Goal: Contribute content: Contribute content

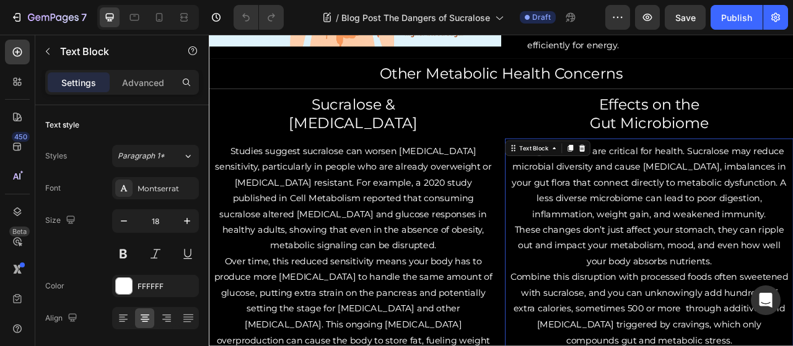
scroll to position [1355, 0]
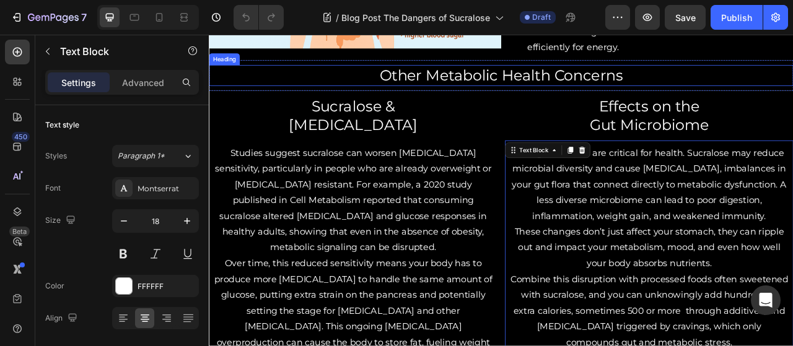
click at [747, 89] on h2 "Other Metabolic Health Concerns" at bounding box center [580, 87] width 743 height 27
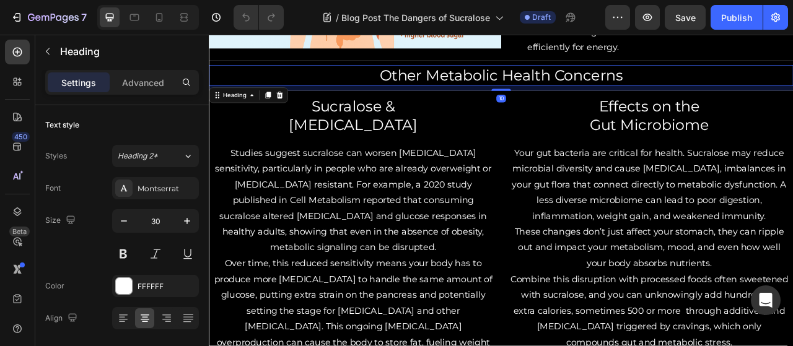
click at [747, 85] on h2 "Other Metabolic Health Concerns" at bounding box center [580, 87] width 743 height 27
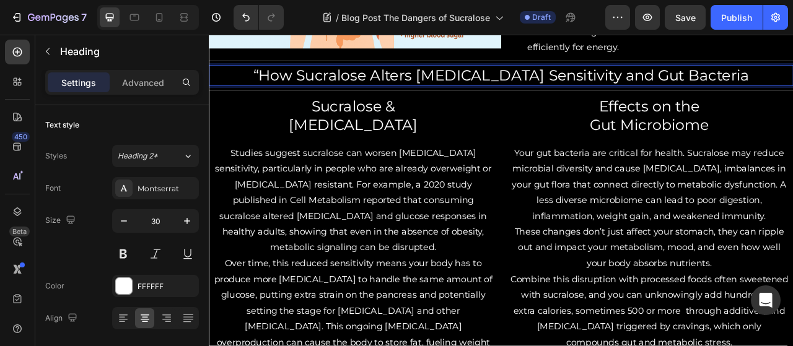
click at [318, 81] on p "“How Sucralose Alters [MEDICAL_DATA] Sensitivity and Gut Bacteria" at bounding box center [580, 87] width 741 height 24
click at [690, 23] on div "Save" at bounding box center [685, 17] width 20 height 13
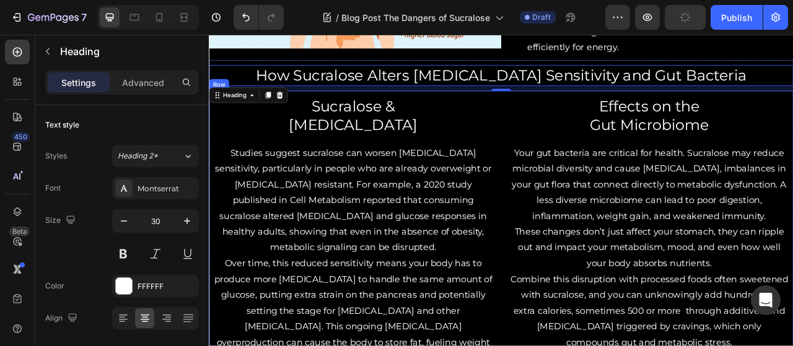
click at [442, 147] on h2 "Sucralose & [MEDICAL_DATA]" at bounding box center [392, 138] width 367 height 51
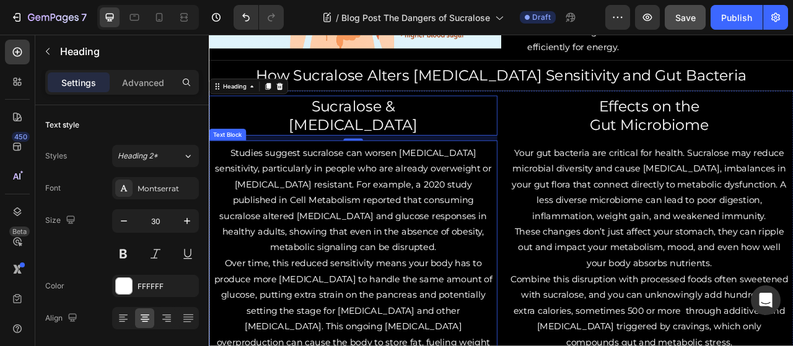
click at [342, 258] on p "Studies suggest sucralose can worsen [MEDICAL_DATA] sensitivity, particularly i…" at bounding box center [392, 246] width 354 height 141
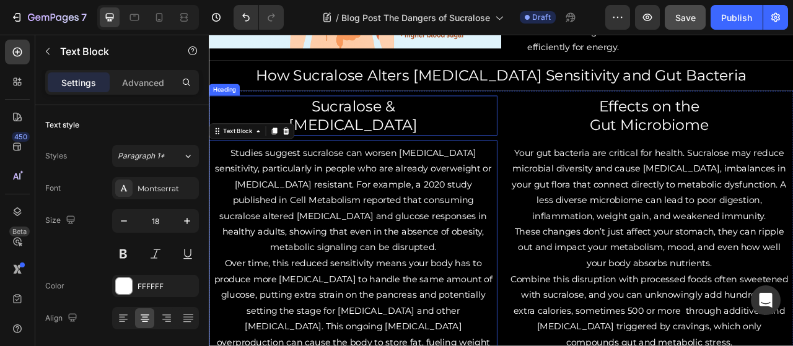
click at [412, 129] on h2 "Sucralose & [MEDICAL_DATA]" at bounding box center [392, 138] width 367 height 51
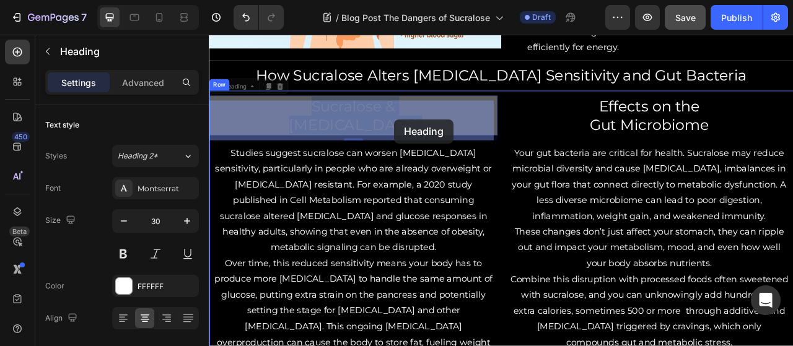
drag, startPoint x: 335, startPoint y: 123, endPoint x: 440, endPoint y: 141, distance: 106.8
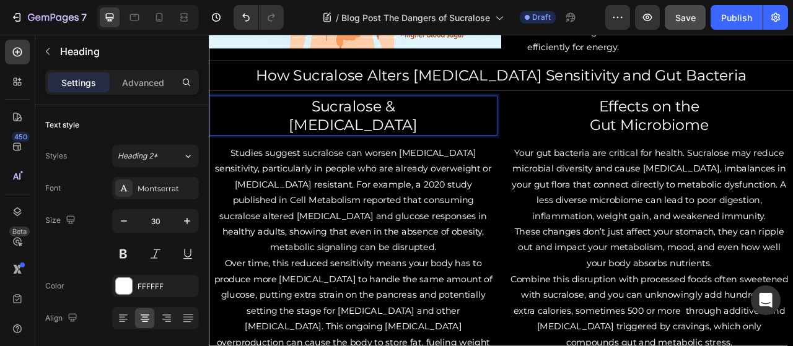
drag, startPoint x: 334, startPoint y: 122, endPoint x: 475, endPoint y: 146, distance: 143.2
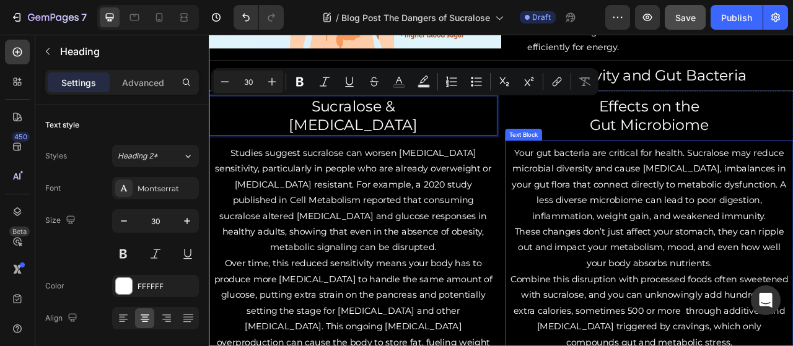
click at [640, 238] on p "Your gut bacteria are critical for health. Sucralose may reduce microbial diver…" at bounding box center [768, 226] width 354 height 100
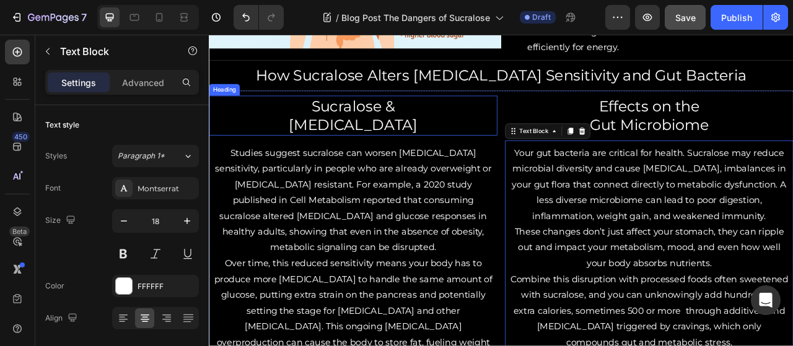
click at [418, 107] on div "Sucralose & [MEDICAL_DATA] Heading Studies suggest sucralose can worsen [MEDICA…" at bounding box center [392, 285] width 367 height 357
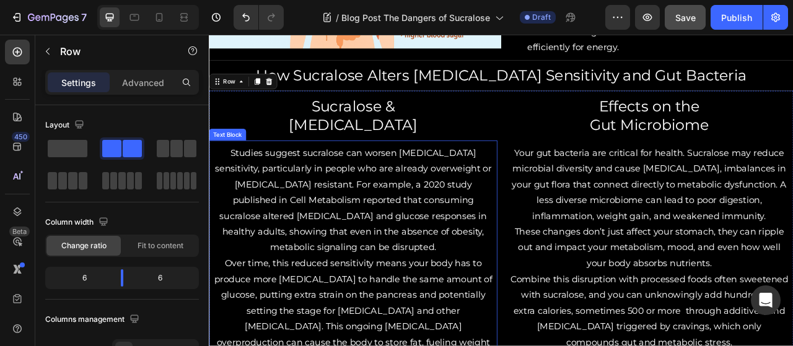
click at [342, 209] on p "Studies suggest sucralose can worsen [MEDICAL_DATA] sensitivity, particularly i…" at bounding box center [392, 246] width 354 height 141
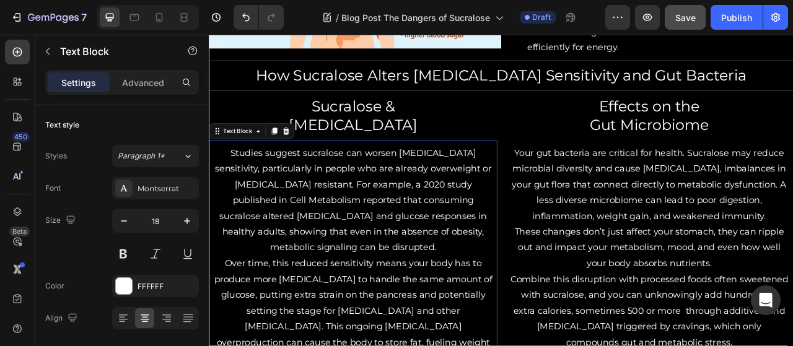
click at [240, 183] on p "Studies suggest sucralose can worsen [MEDICAL_DATA] sensitivity, particularly i…" at bounding box center [392, 246] width 354 height 141
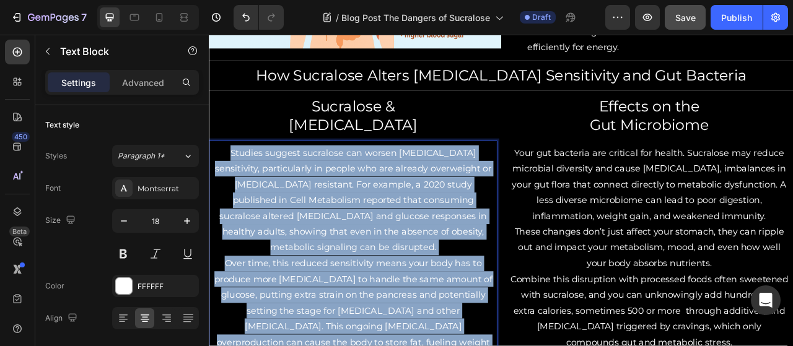
drag, startPoint x: 233, startPoint y: 181, endPoint x: 423, endPoint y: 420, distance: 305.4
click at [423, 346] on div "Studies suggest sucralose can worsen [MEDICAL_DATA] sensitivity, particularly i…" at bounding box center [392, 317] width 357 height 284
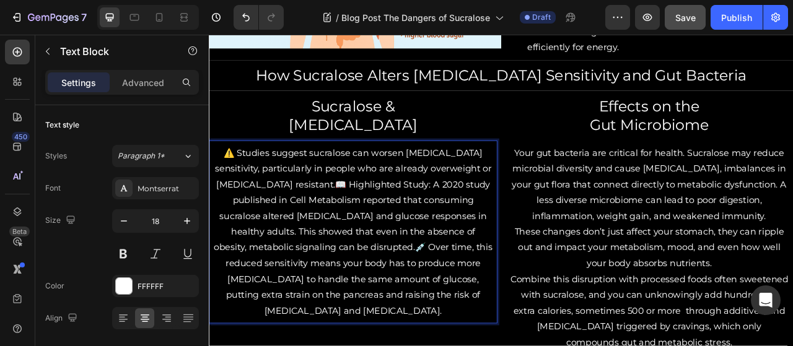
click at [269, 222] on p "⚠️ Studies suggest sucralose can worsen [MEDICAL_DATA] sensitivity, particularl…" at bounding box center [392, 286] width 354 height 220
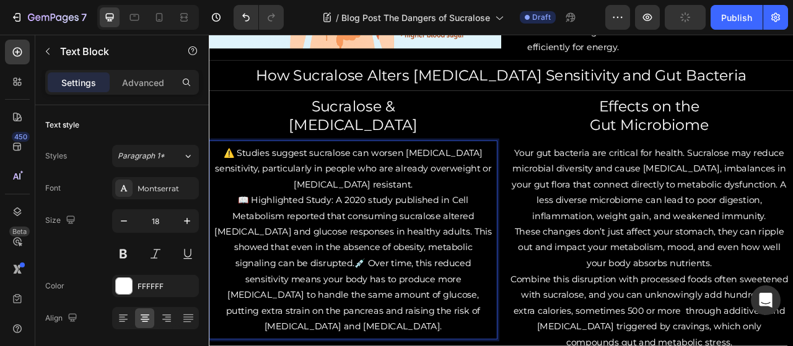
click at [284, 326] on p "📖 Highlighted Study: A 2020 study published in Cell Metabolism reported that co…" at bounding box center [392, 326] width 354 height 181
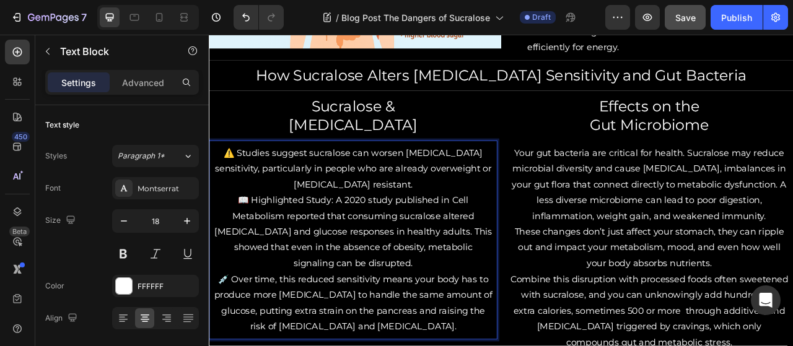
click at [362, 248] on p "📖 Highlighted Study: A 2020 study published in Cell Metabolism reported that co…" at bounding box center [392, 286] width 354 height 100
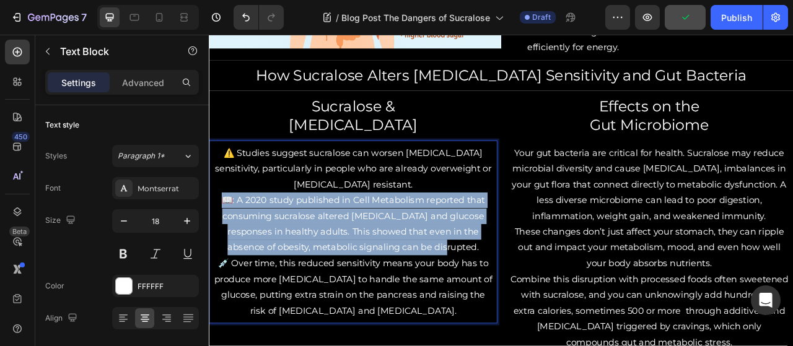
drag, startPoint x: 227, startPoint y: 241, endPoint x: 526, endPoint y: 308, distance: 306.5
click at [526, 308] on p "📖: A 2020 study published in Cell Metabolism reported that consuming sucralose …" at bounding box center [392, 276] width 354 height 80
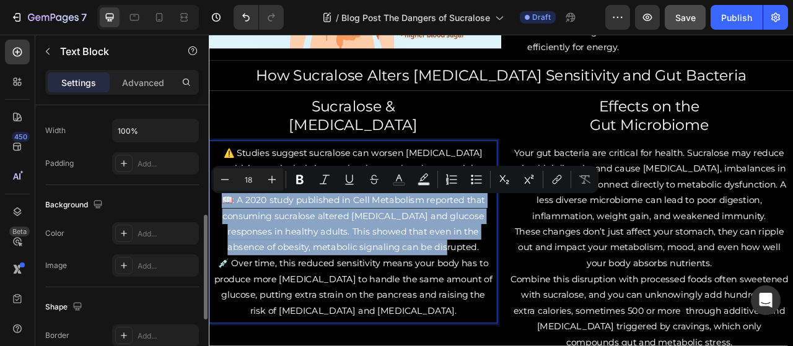
scroll to position [290, 0]
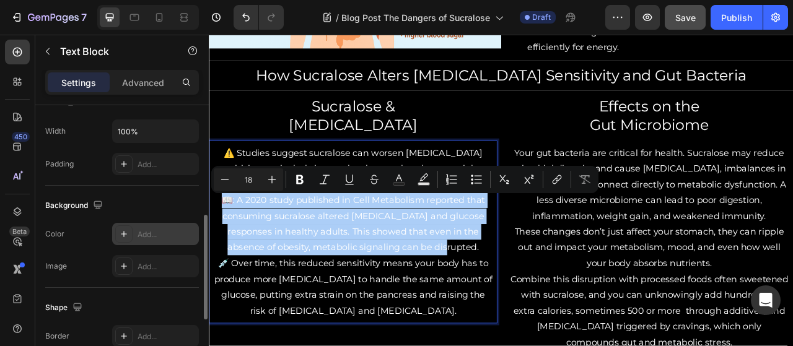
click at [159, 237] on div "Add..." at bounding box center [166, 234] width 58 height 11
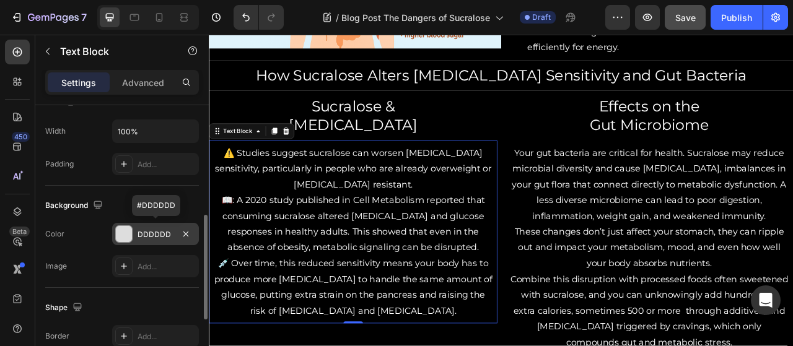
click at [485, 274] on p "📖: A 2020 study published in Cell Metabolism reported that consuming sucralose …" at bounding box center [392, 276] width 354 height 80
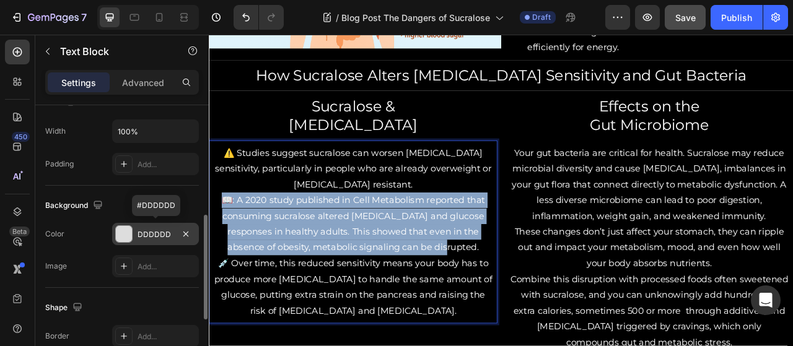
drag, startPoint x: 226, startPoint y: 241, endPoint x: 526, endPoint y: 303, distance: 306.2
click at [527, 305] on p "📖: A 2020 study published in Cell Metabolism reported that consuming sucralose …" at bounding box center [392, 276] width 354 height 80
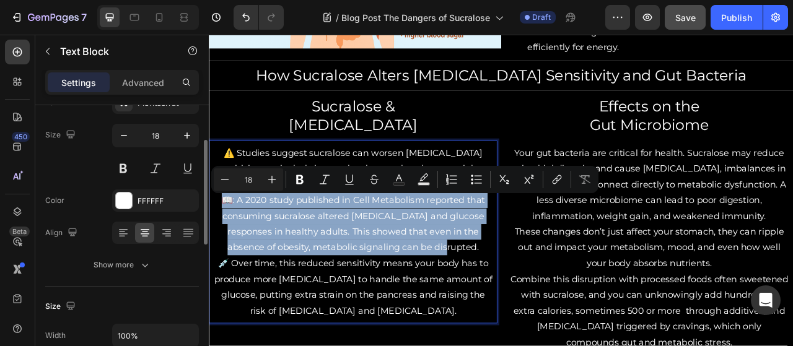
scroll to position [89, 0]
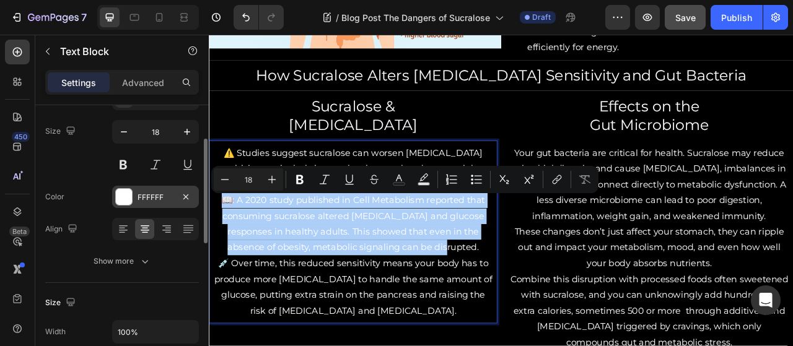
click at [159, 198] on div "FFFFFF" at bounding box center [155, 197] width 36 height 11
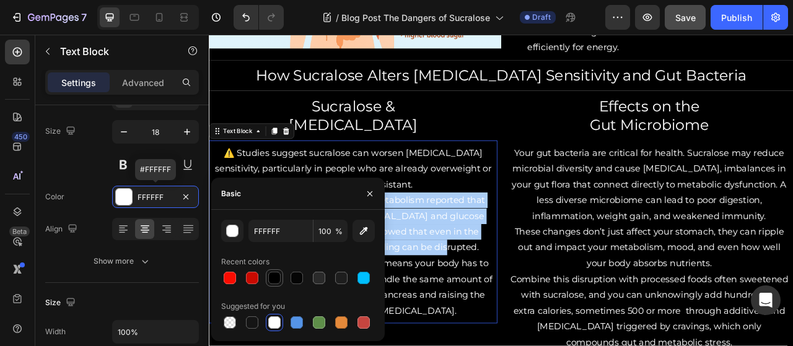
click at [280, 285] on div at bounding box center [274, 277] width 17 height 17
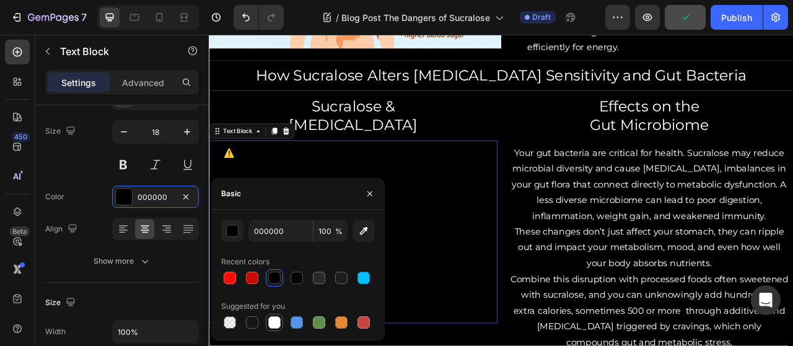
click at [280, 321] on div at bounding box center [274, 322] width 12 height 12
type input "FFFFFF"
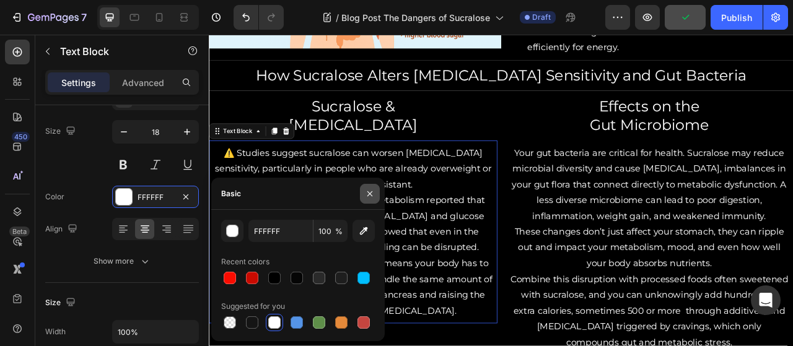
click at [370, 194] on icon "button" at bounding box center [369, 193] width 5 height 5
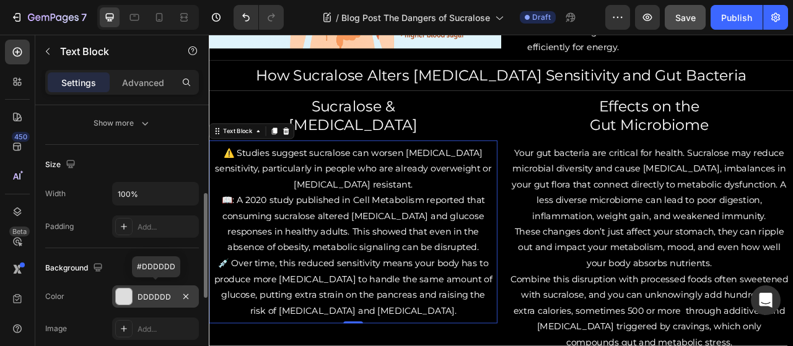
scroll to position [232, 0]
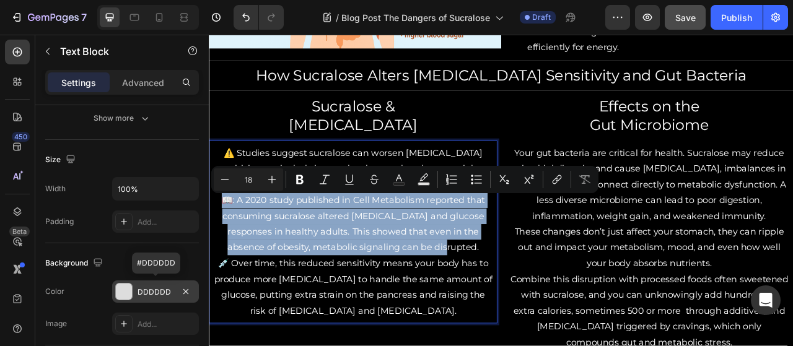
drag, startPoint x: 222, startPoint y: 238, endPoint x: 521, endPoint y: 303, distance: 306.7
click at [521, 303] on p "📖: A 2020 study published in Cell Metabolism reported that consuming sucralose …" at bounding box center [392, 276] width 354 height 80
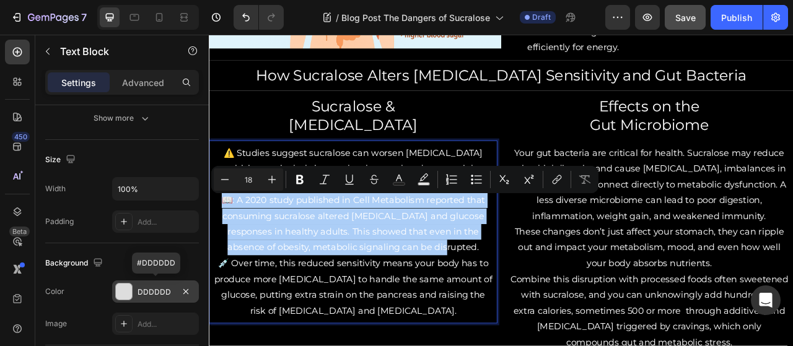
click at [151, 288] on div "DDDDDD" at bounding box center [155, 292] width 36 height 11
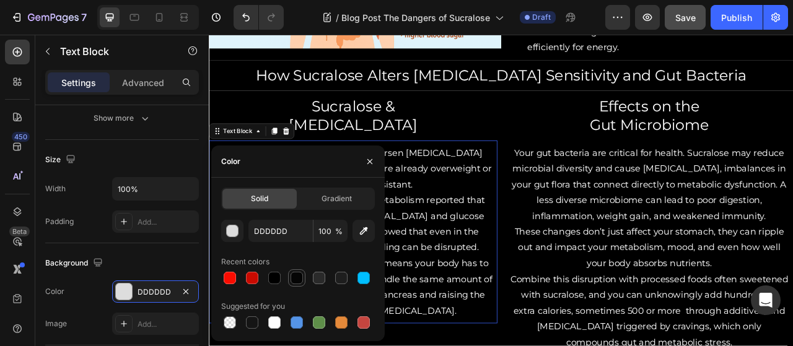
click at [295, 274] on div at bounding box center [296, 278] width 12 height 12
click at [274, 274] on div at bounding box center [274, 278] width 12 height 12
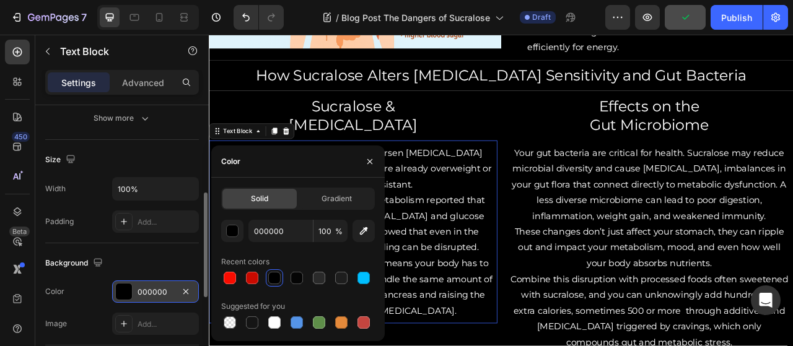
click at [146, 289] on div "000000" at bounding box center [155, 292] width 36 height 11
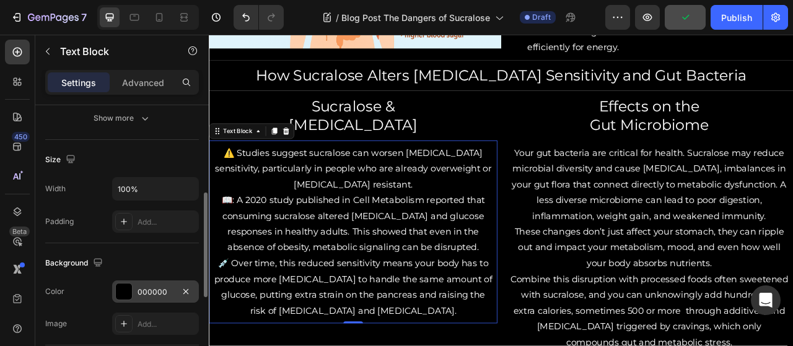
click at [137, 281] on div "000000" at bounding box center [155, 292] width 87 height 22
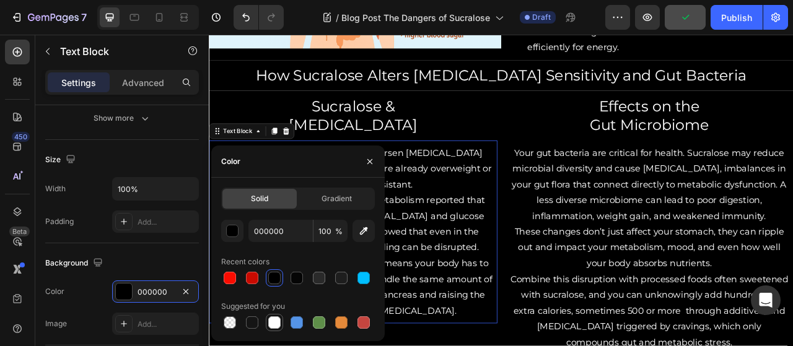
click at [275, 319] on div at bounding box center [274, 322] width 12 height 12
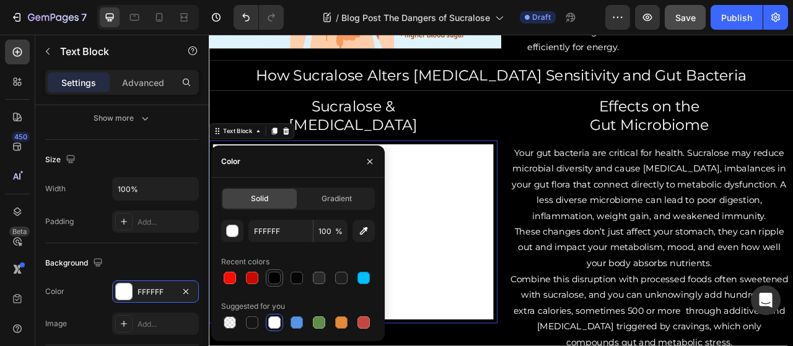
click at [274, 279] on div at bounding box center [274, 278] width 12 height 12
type input "000000"
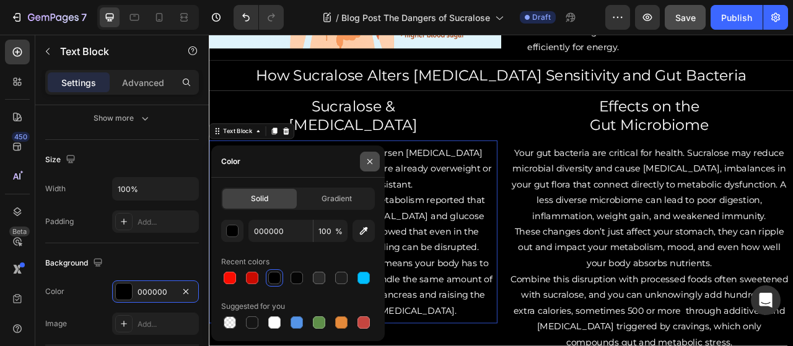
click at [370, 163] on icon "button" at bounding box center [370, 162] width 10 height 10
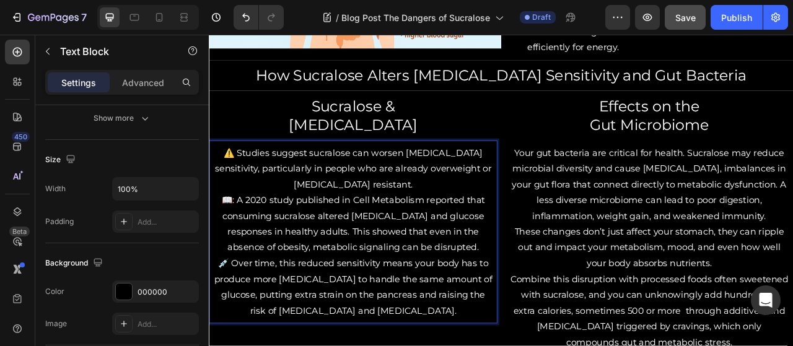
click at [521, 304] on p "📖: A 2020 study published in Cell Metabolism reported that consuming sucralose …" at bounding box center [392, 276] width 354 height 80
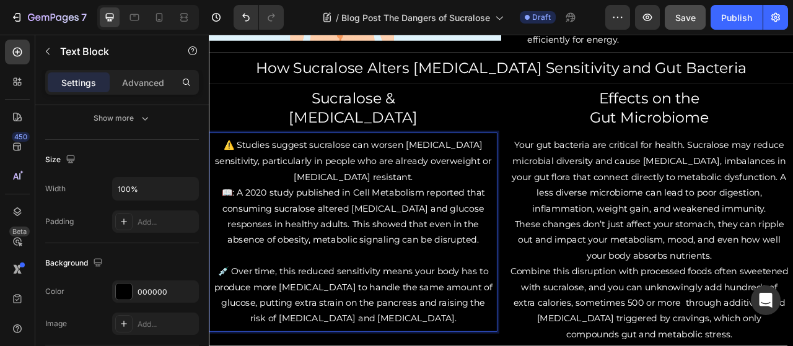
scroll to position [1365, 0]
click at [470, 212] on p "⚠️ Studies suggest sucralose can worsen [MEDICAL_DATA] sensitivity, particularl…" at bounding box center [392, 196] width 354 height 60
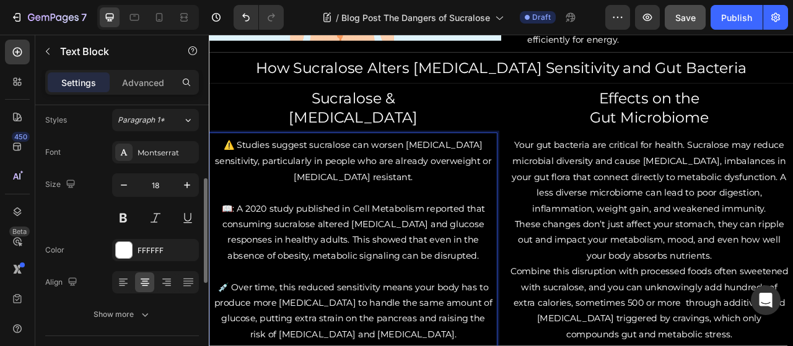
scroll to position [0, 0]
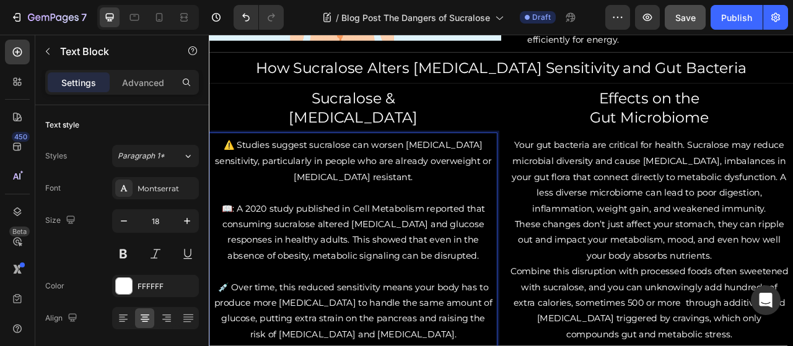
click at [329, 260] on p "📖: A 2020 study published in Cell Metabolism reported that consuming sucralose …" at bounding box center [392, 286] width 354 height 80
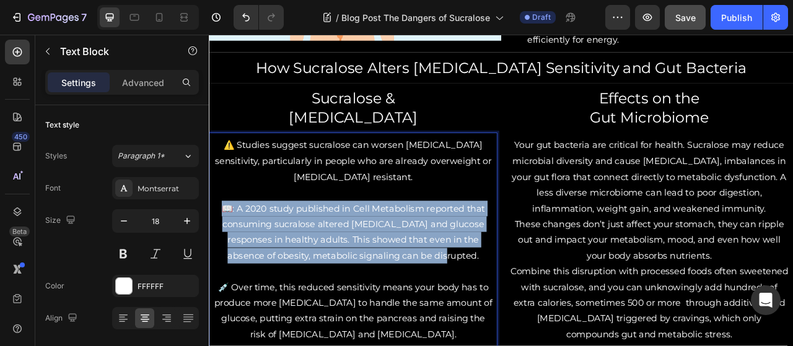
drag, startPoint x: 224, startPoint y: 250, endPoint x: 520, endPoint y: 316, distance: 302.6
click at [520, 317] on p "📖: A 2020 study published in Cell Metabolism reported that consuming sucralose …" at bounding box center [392, 286] width 354 height 80
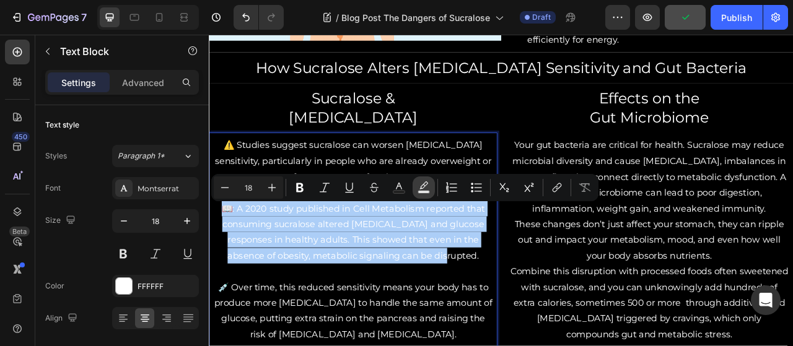
click at [422, 188] on icon "Editor contextual toolbar" at bounding box center [423, 184] width 9 height 7
type input "000000"
type input "77"
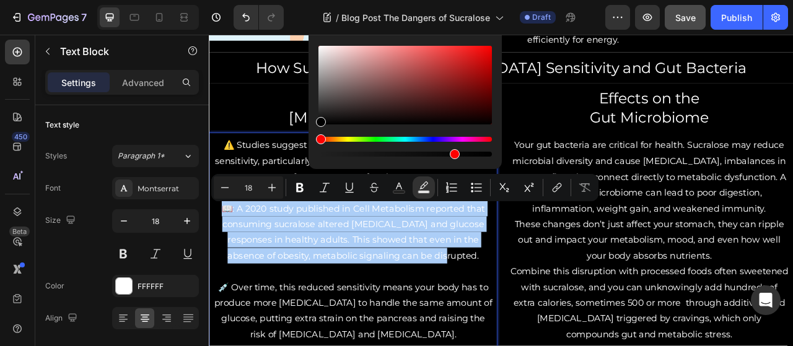
click at [385, 100] on div "Editor contextual toolbar" at bounding box center [404, 85] width 173 height 79
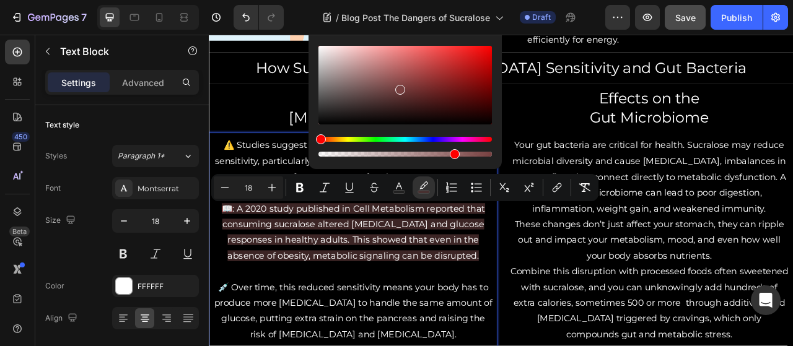
click at [399, 87] on div "Editor contextual toolbar" at bounding box center [404, 85] width 173 height 79
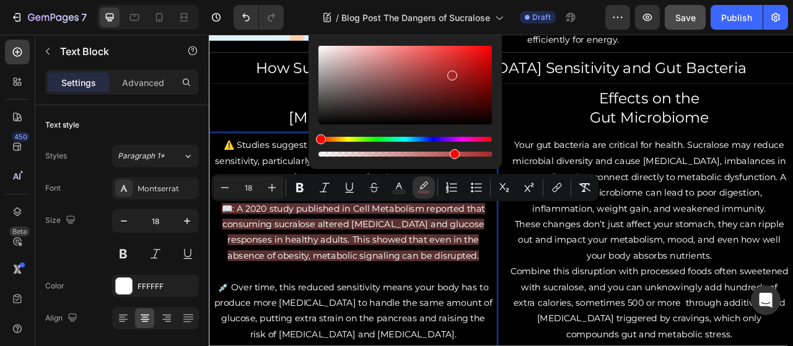
drag, startPoint x: 399, startPoint y: 87, endPoint x: 453, endPoint y: 74, distance: 56.2
click at [453, 74] on div "Editor contextual toolbar" at bounding box center [452, 76] width 10 height 10
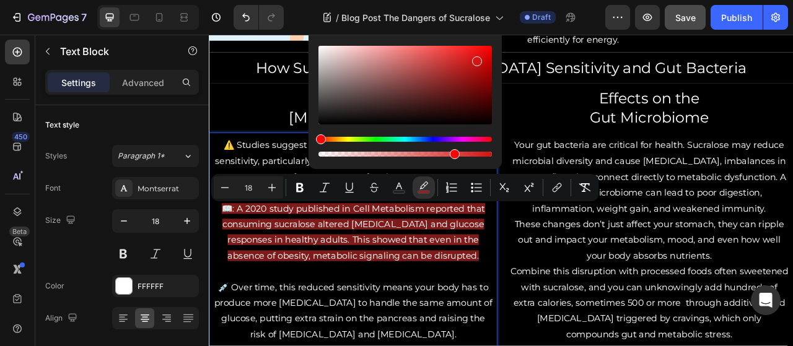
drag, startPoint x: 453, startPoint y: 74, endPoint x: 474, endPoint y: 59, distance: 25.3
click at [474, 59] on div "Editor contextual toolbar" at bounding box center [477, 61] width 10 height 10
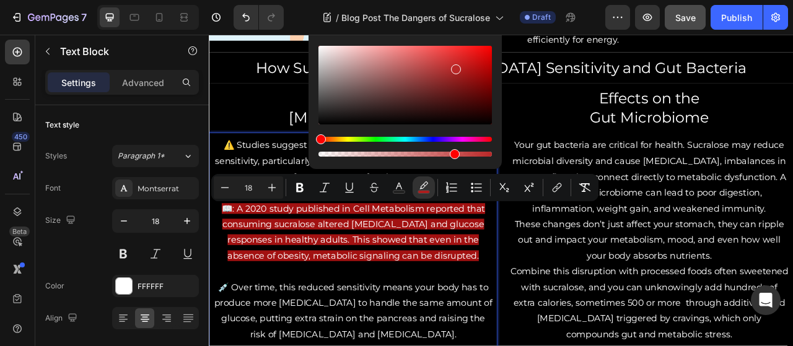
drag, startPoint x: 474, startPoint y: 59, endPoint x: 447, endPoint y: 69, distance: 28.4
click at [451, 69] on div "Editor contextual toolbar" at bounding box center [456, 69] width 10 height 10
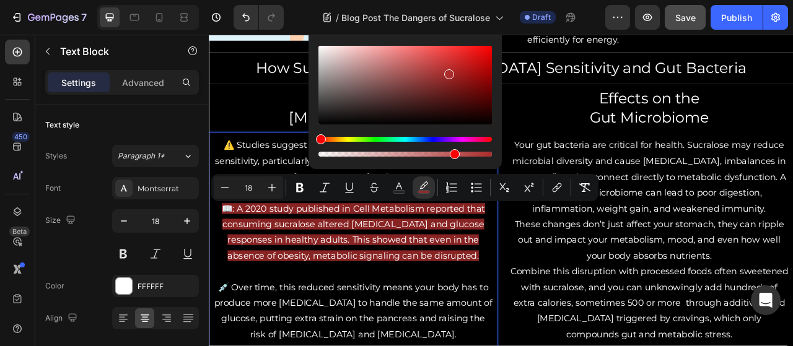
drag, startPoint x: 447, startPoint y: 71, endPoint x: 418, endPoint y: 76, distance: 29.5
click at [444, 76] on div "Editor contextual toolbar" at bounding box center [449, 74] width 10 height 10
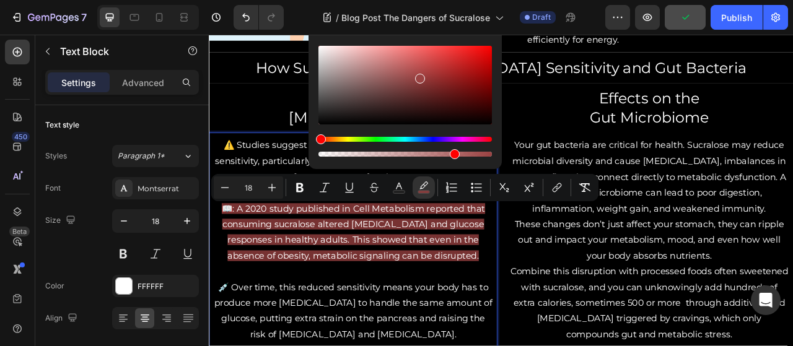
drag, startPoint x: 332, startPoint y: 137, endPoint x: 312, endPoint y: 131, distance: 20.8
click at [312, 131] on div "9B4242 77 %" at bounding box center [404, 80] width 193 height 158
drag, startPoint x: 324, startPoint y: 115, endPoint x: 327, endPoint y: 107, distance: 8.4
click at [327, 107] on div "Editor contextual toolbar" at bounding box center [404, 85] width 173 height 79
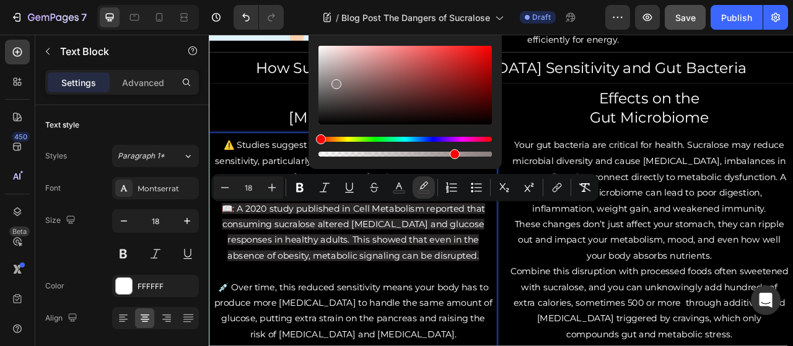
click at [329, 82] on div "Editor contextual toolbar" at bounding box center [404, 85] width 173 height 79
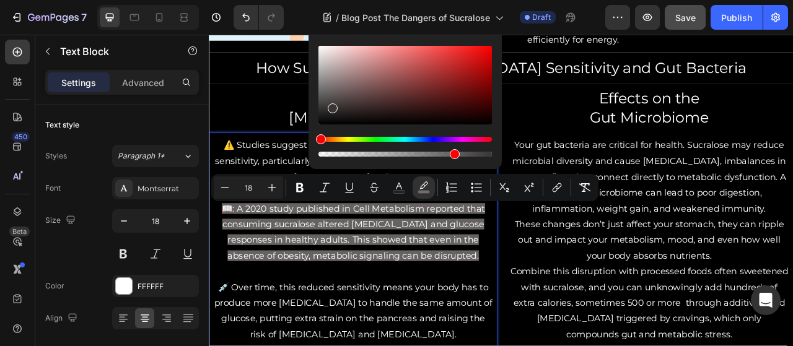
drag, startPoint x: 329, startPoint y: 82, endPoint x: 331, endPoint y: 106, distance: 24.2
click at [331, 106] on div "Editor contextual toolbar" at bounding box center [333, 108] width 10 height 10
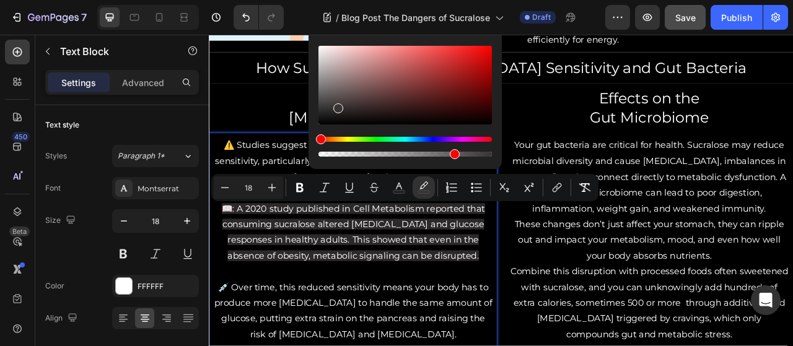
click at [336, 106] on div "Editor contextual toolbar" at bounding box center [338, 108] width 10 height 10
type input "3A3434"
click at [292, 105] on p "Sucralose & [MEDICAL_DATA]" at bounding box center [392, 128] width 364 height 48
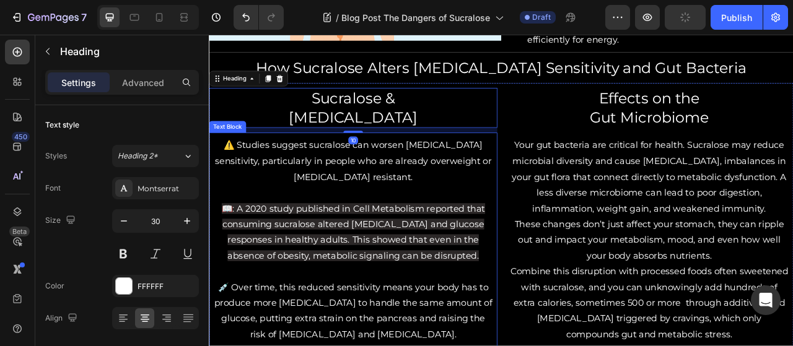
click at [320, 261] on span "📖: A 2020 study published in Cell Metabolism reported that consuming sucralose …" at bounding box center [392, 287] width 335 height 74
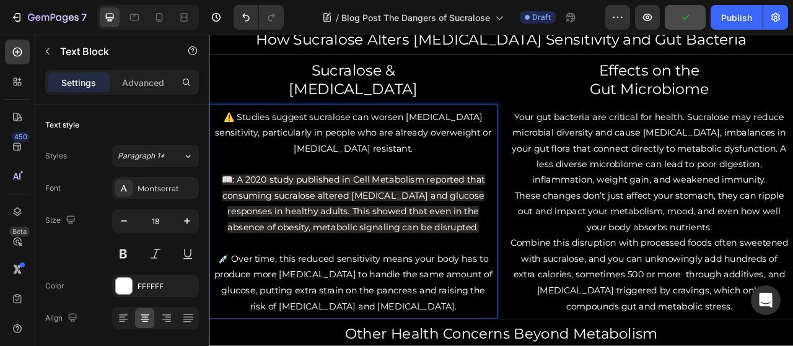
scroll to position [1414, 0]
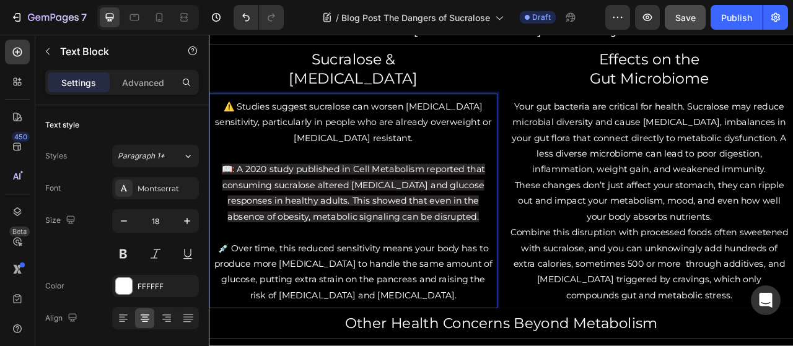
click at [366, 324] on p "💉 Over time, this reduced sensitivity means your body has to produce more [MEDI…" at bounding box center [392, 337] width 354 height 80
click at [220, 199] on p "📖: A 2020 study published in Cell Metabolism reported that consuming sucralose …" at bounding box center [392, 236] width 354 height 80
click at [225, 127] on p "⚠️ Studies suggest sucralose can worsen [MEDICAL_DATA] sensitivity, particularl…" at bounding box center [392, 146] width 354 height 60
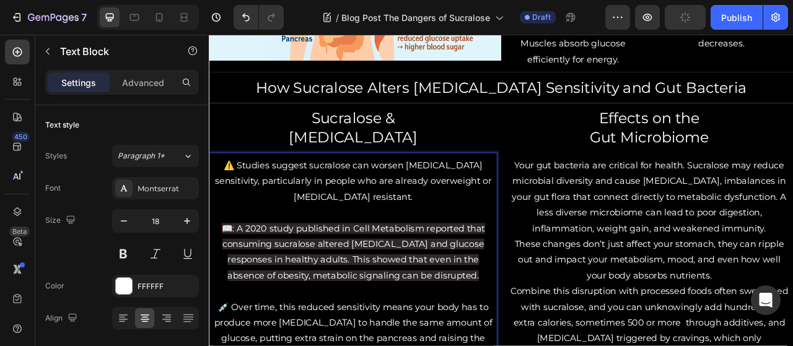
scroll to position [1338, 0]
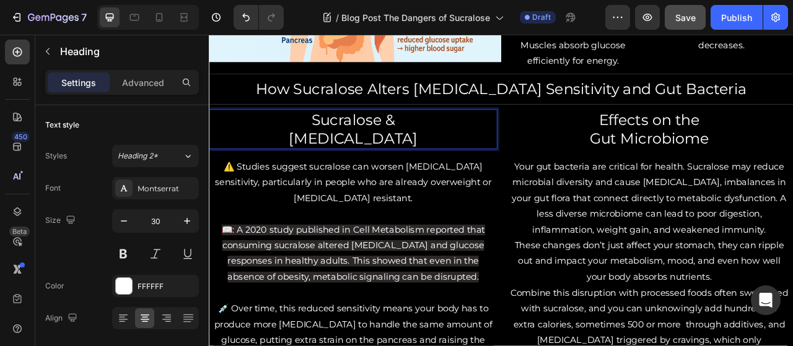
click at [483, 171] on p "Sucralose & [MEDICAL_DATA]" at bounding box center [392, 155] width 364 height 48
click at [338, 140] on p "Sucralose & [MEDICAL_DATA]" at bounding box center [392, 155] width 364 height 48
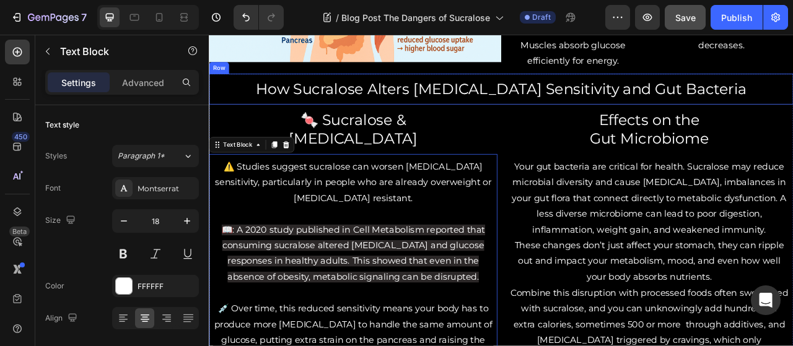
click at [342, 136] on p "🍬 Sucralose & [MEDICAL_DATA]" at bounding box center [392, 155] width 364 height 48
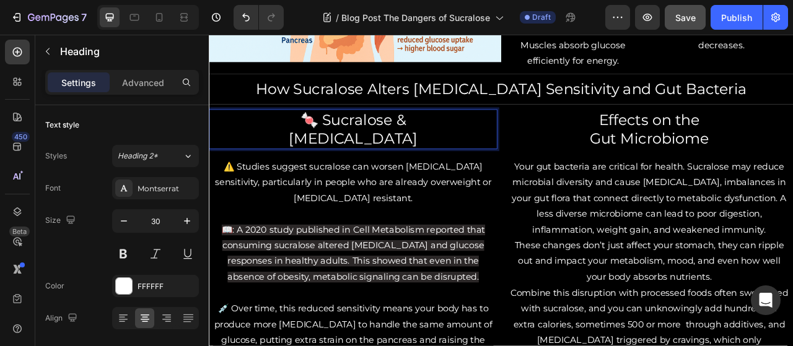
click at [343, 141] on p "🍬 Sucralose & [MEDICAL_DATA]" at bounding box center [392, 155] width 364 height 48
click at [505, 158] on p "‼️ Sucralose & [MEDICAL_DATA]" at bounding box center [392, 155] width 364 height 48
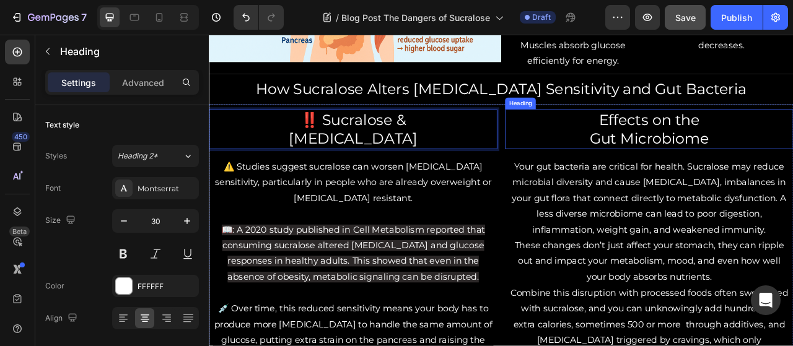
click at [622, 171] on h2 "Effects on the Gut Microbiome" at bounding box center [768, 155] width 367 height 51
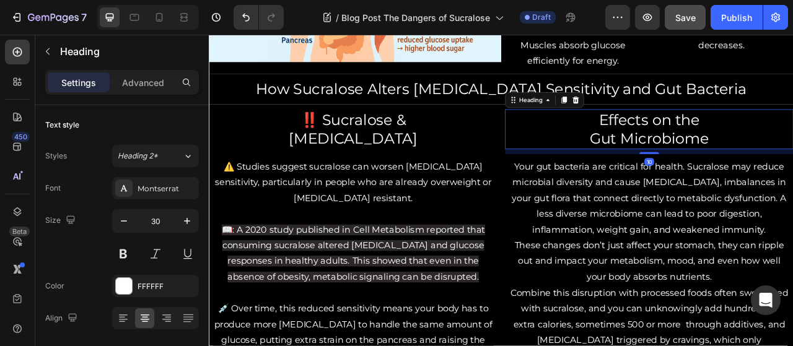
click at [674, 146] on h2 "Effects on the Gut Microbiome" at bounding box center [768, 155] width 367 height 51
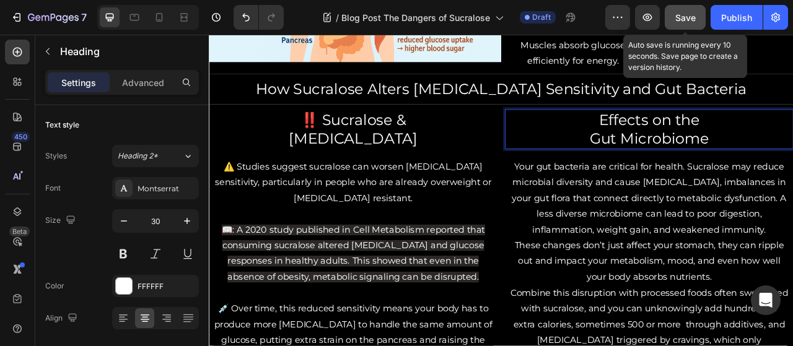
click at [689, 24] on button "Save" at bounding box center [684, 17] width 41 height 25
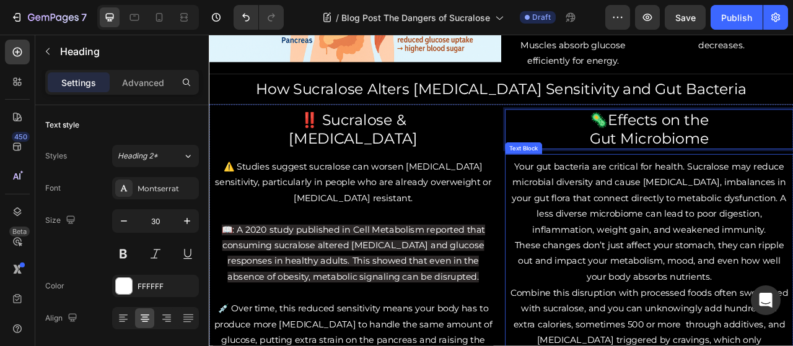
click at [707, 241] on p "Your gut bacteria are critical for health. Sucralose may reduce microbial diver…" at bounding box center [768, 243] width 354 height 100
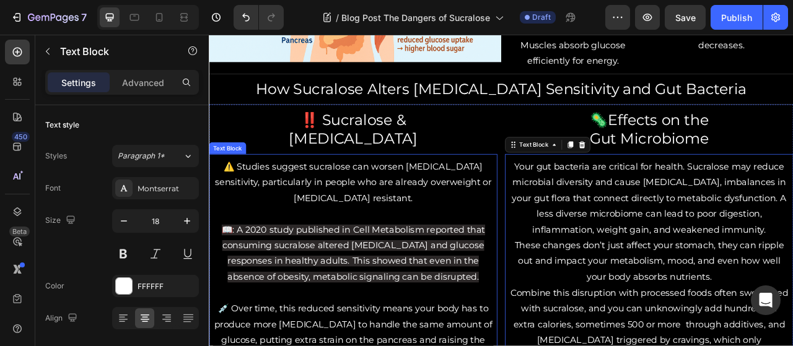
click at [446, 311] on p "📖: A 2020 study published in Cell Metabolism reported that consuming sucralose …" at bounding box center [392, 314] width 354 height 80
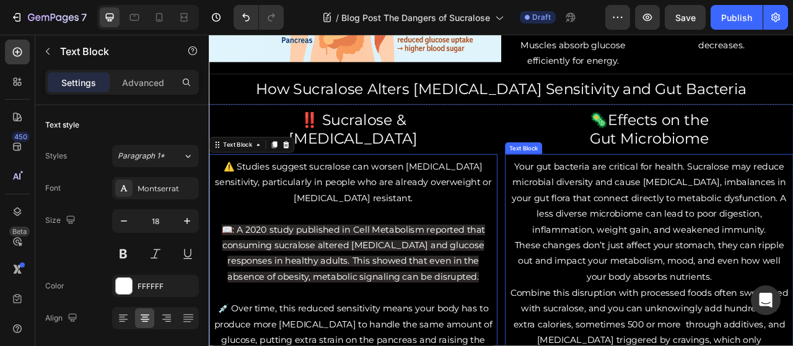
click at [686, 260] on p "Your gut bacteria are critical for health. Sucralose may reduce microbial diver…" at bounding box center [768, 243] width 354 height 100
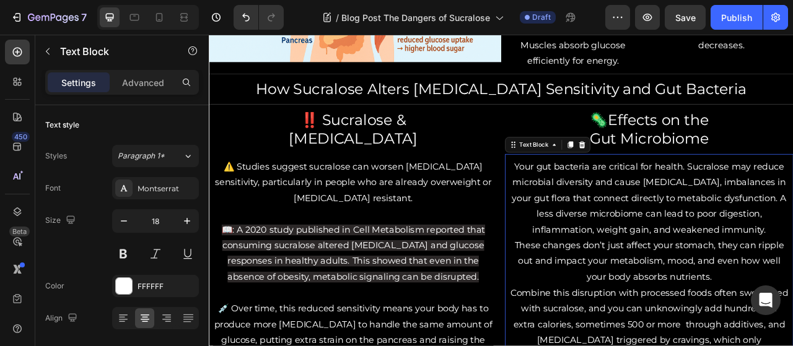
click at [717, 285] on p "Your gut bacteria are critical for health. Sucralose may reduce microbial diver…" at bounding box center [768, 243] width 354 height 100
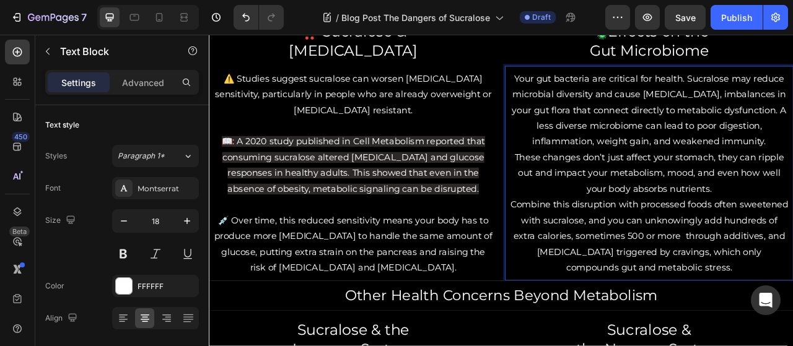
scroll to position [1450, 0]
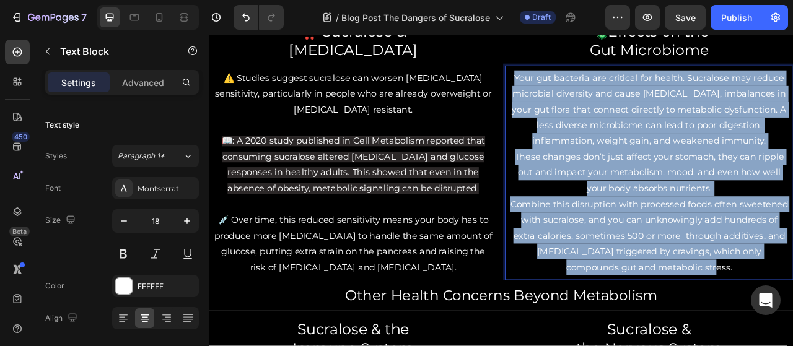
drag, startPoint x: 593, startPoint y: 87, endPoint x: 885, endPoint y: 324, distance: 376.9
click at [792, 324] on div "Your gut bacteria are critical for health. Sucralose may reduce microbial diver…" at bounding box center [768, 210] width 357 height 263
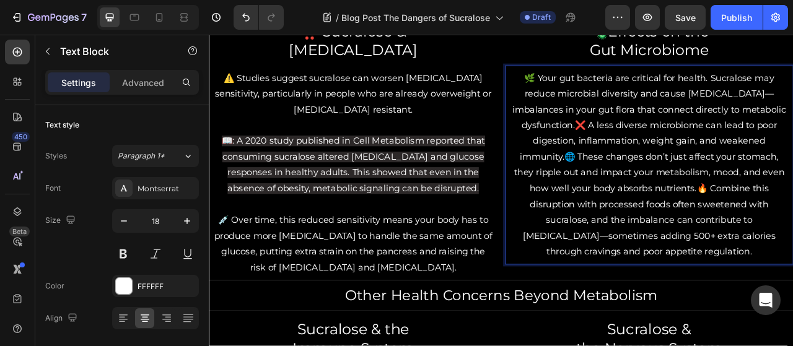
click at [669, 150] on p "🌿 Your gut bacteria are critical for health. Sucralose may reduce microbial div…" at bounding box center [768, 200] width 354 height 241
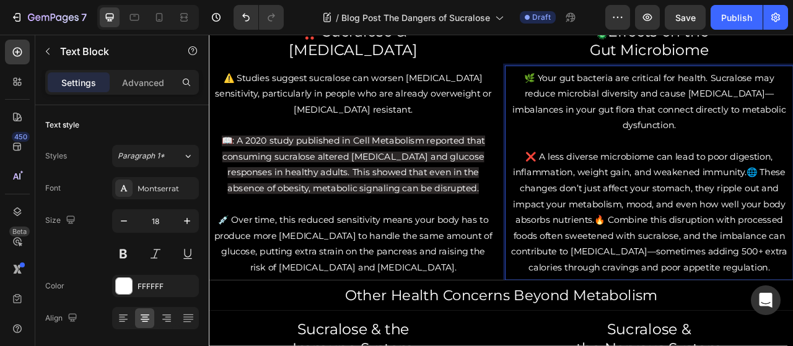
click at [792, 188] on p "❌ A less diverse microbiome can lead to poor digestion, inflammation, weight ga…" at bounding box center [768, 261] width 354 height 160
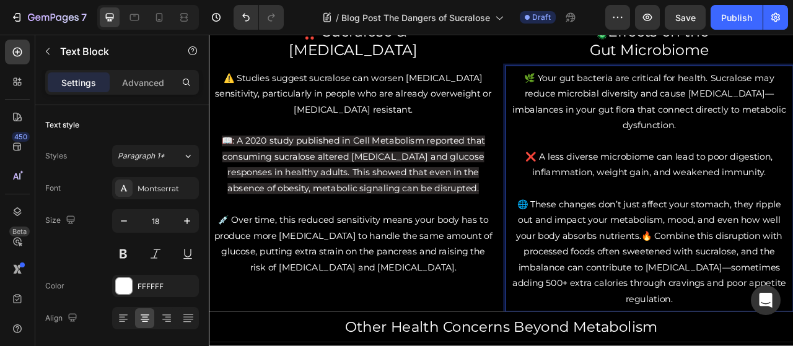
click at [753, 271] on p "🌐 These changes don’t just affect your stomach, they ripple out and impact your…" at bounding box center [768, 311] width 354 height 141
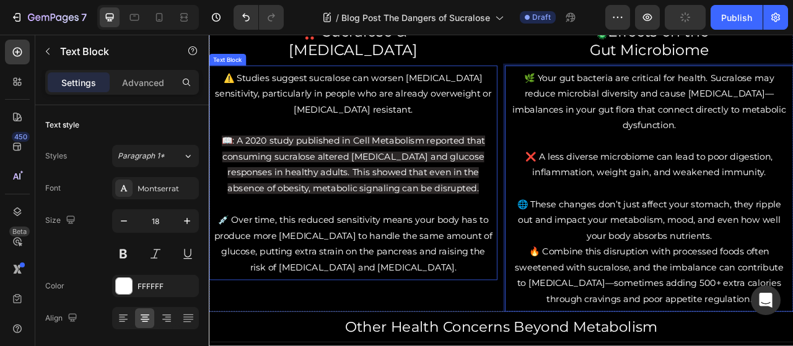
click at [221, 264] on p "💉 Over time, this reduced sensitivity means your body has to produce more [MEDI…" at bounding box center [392, 301] width 354 height 80
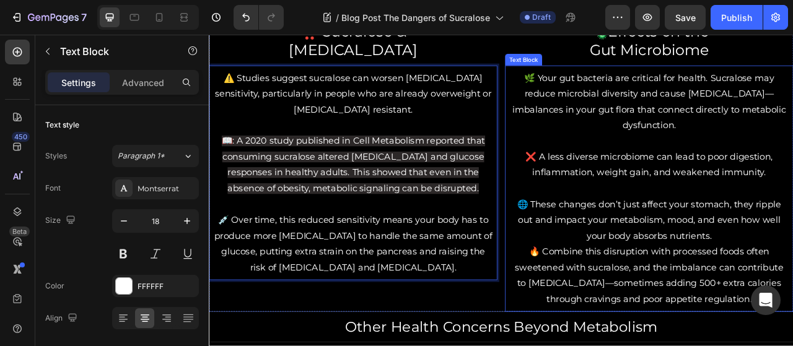
click at [721, 108] on p "🌿 Your gut bacteria are critical for health. Sucralose may reduce microbial div…" at bounding box center [768, 120] width 354 height 80
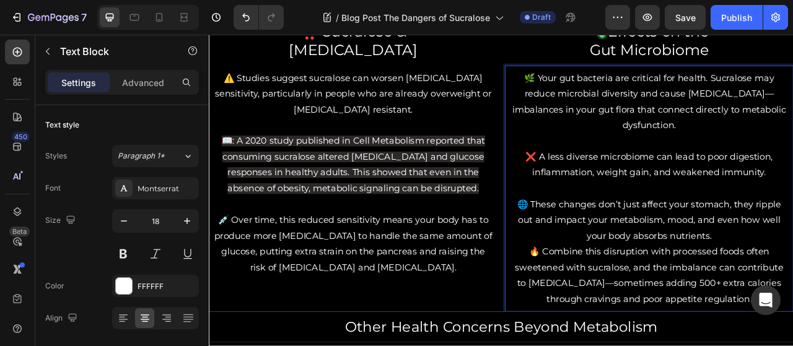
click at [792, 110] on p "🌿 Your gut bacteria are critical for health. Sucralose may reduce microbial div…" at bounding box center [768, 120] width 354 height 80
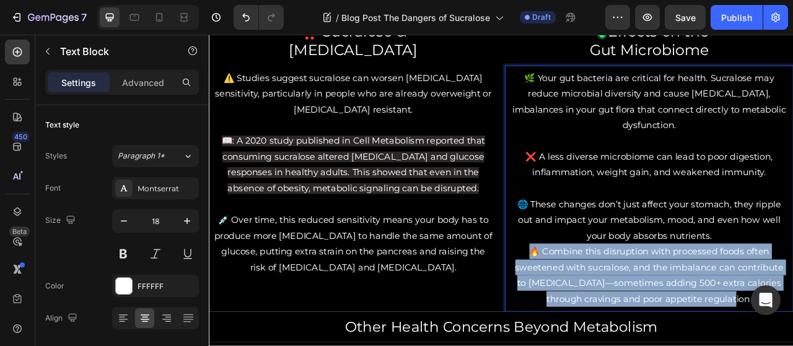
drag, startPoint x: 612, startPoint y: 289, endPoint x: 872, endPoint y: 348, distance: 266.8
click at [792, 346] on p "🔥 Combine this disruption with processed foods often sweetened with sucralose, …" at bounding box center [768, 341] width 354 height 80
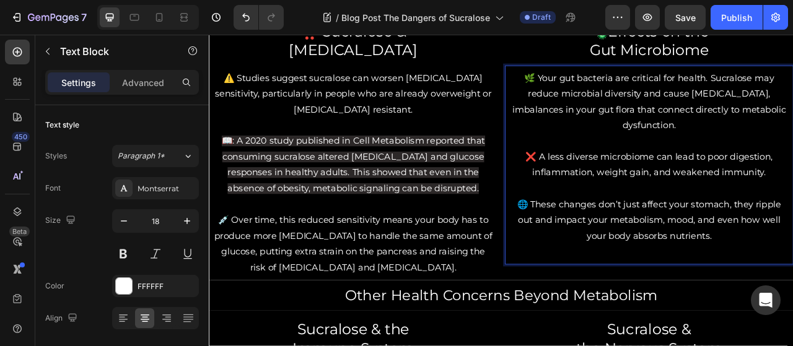
click at [595, 241] on p "🌐 These changes don’t just affect your stomach, they ripple out and impact your…" at bounding box center [768, 271] width 354 height 60
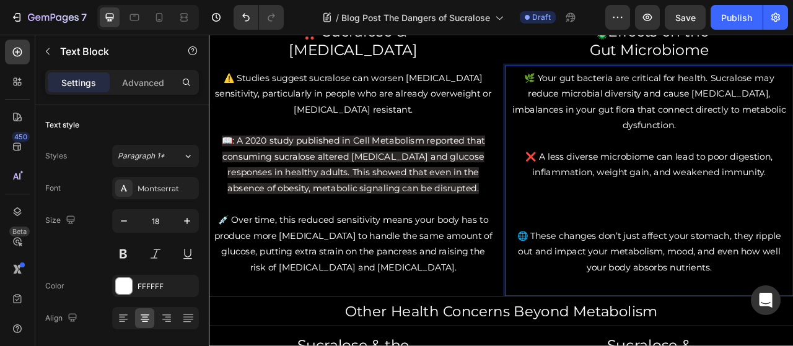
click at [792, 186] on p "❌ A less diverse microbiome can lead to poor digestion, inflammation, weight ga…" at bounding box center [768, 201] width 354 height 40
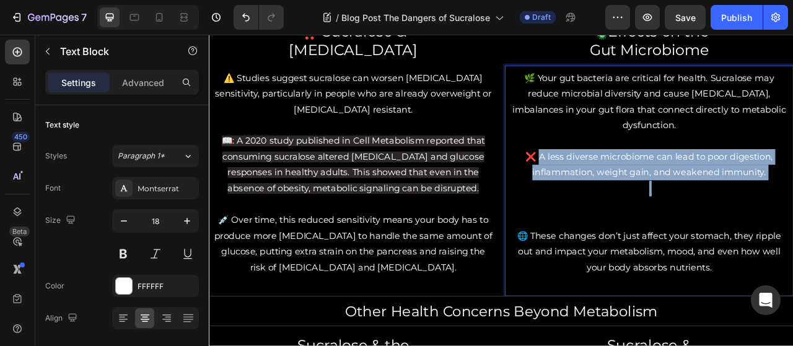
drag, startPoint x: 622, startPoint y: 168, endPoint x: 925, endPoint y: 200, distance: 304.5
click at [792, 200] on div "🌿 Your gut bacteria are critical for health. Sucralose may reduce microbial div…" at bounding box center [768, 221] width 357 height 284
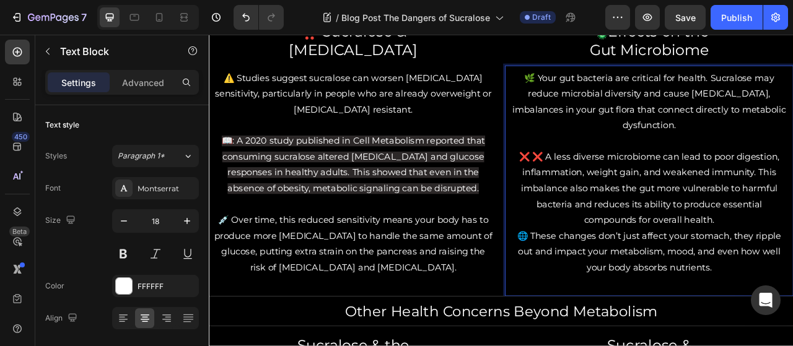
click at [792, 250] on p "❌ ❌ A less diverse microbiome can lead to poor digestion, inflammation, weight …" at bounding box center [768, 231] width 354 height 100
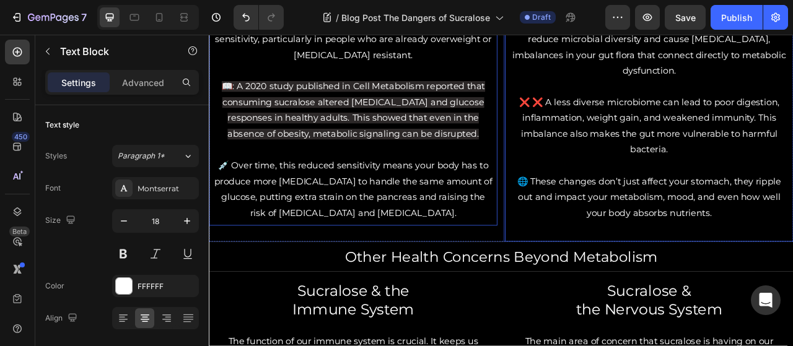
scroll to position [1528, 0]
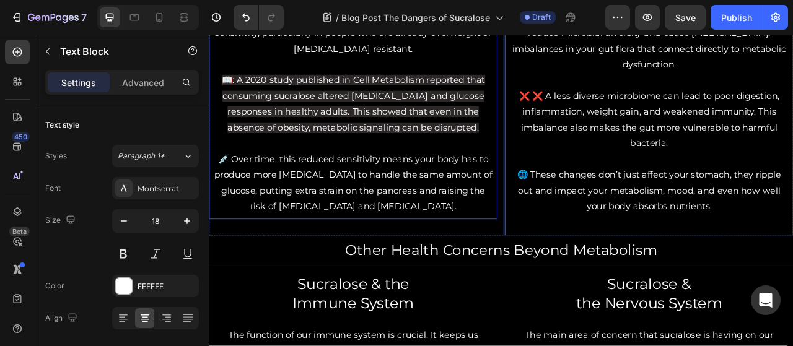
click at [792, 297] on h2 "Other Health Concerns Beyond Metabolism" at bounding box center [580, 310] width 743 height 26
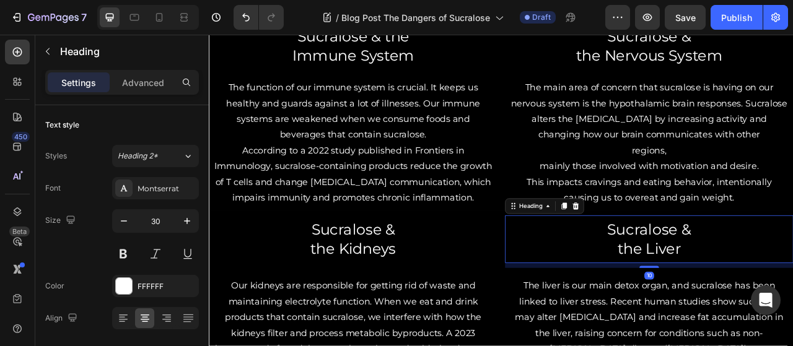
scroll to position [1723, 0]
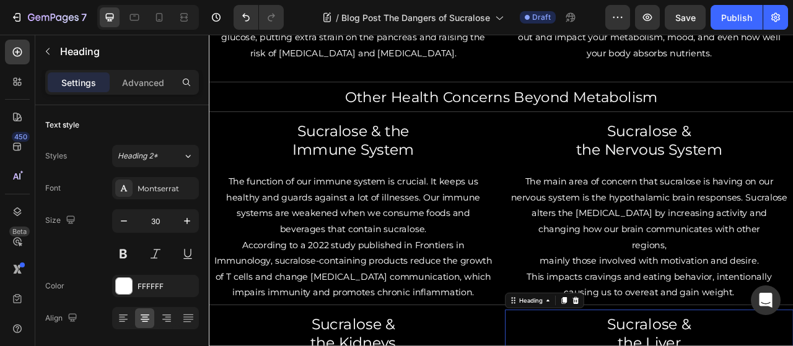
click at [781, 144] on h2 "Sucralose & the Nervous System" at bounding box center [768, 169] width 357 height 51
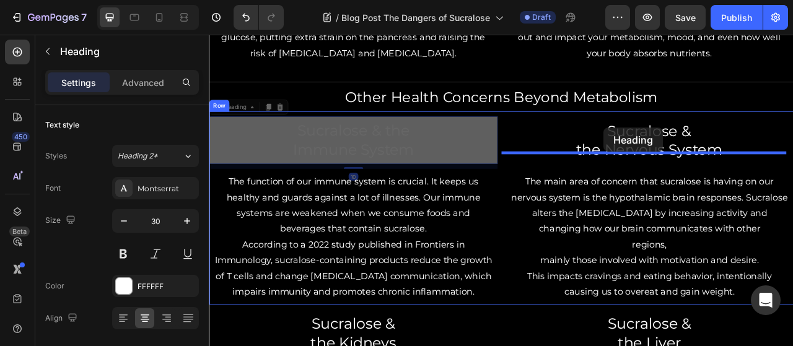
drag, startPoint x: 541, startPoint y: 157, endPoint x: 711, endPoint y: 152, distance: 169.7
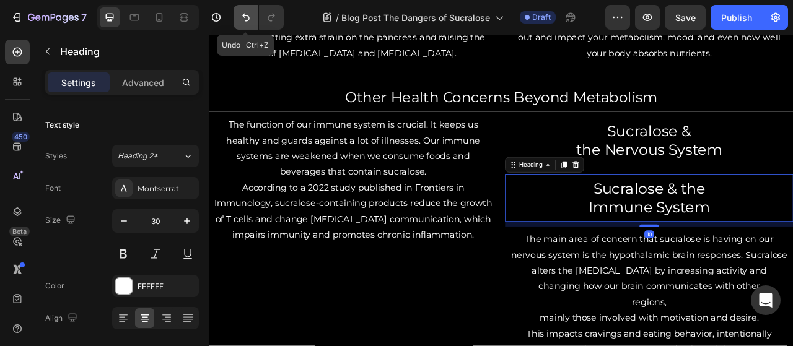
click at [246, 9] on button "Undo/Redo" at bounding box center [245, 17] width 25 height 25
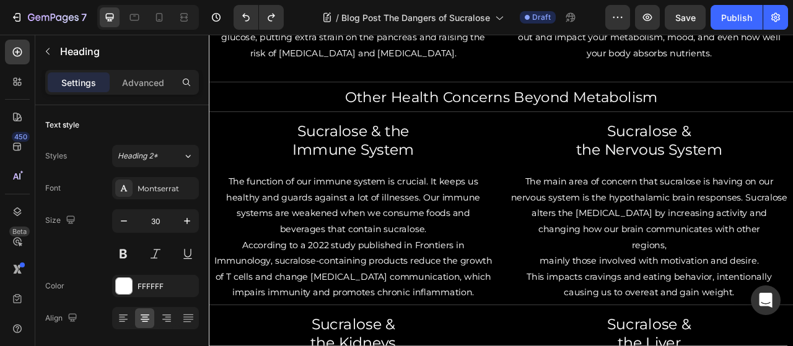
click at [406, 180] on div "Sucralose & the Immune System Heading The function of our immune system is cruc…" at bounding box center [392, 256] width 367 height 246
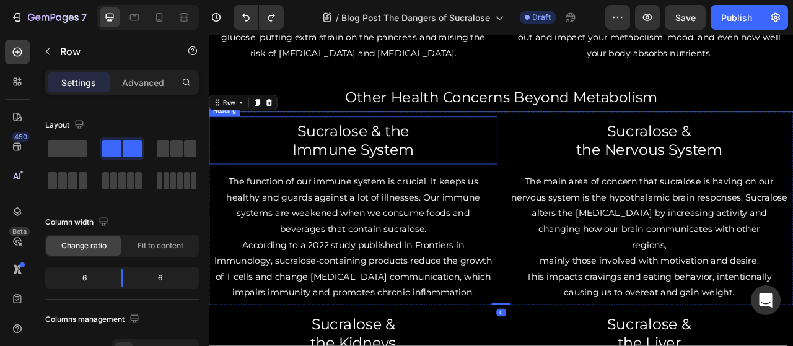
click at [408, 145] on h2 "Sucralose & the Immune System" at bounding box center [392, 169] width 357 height 51
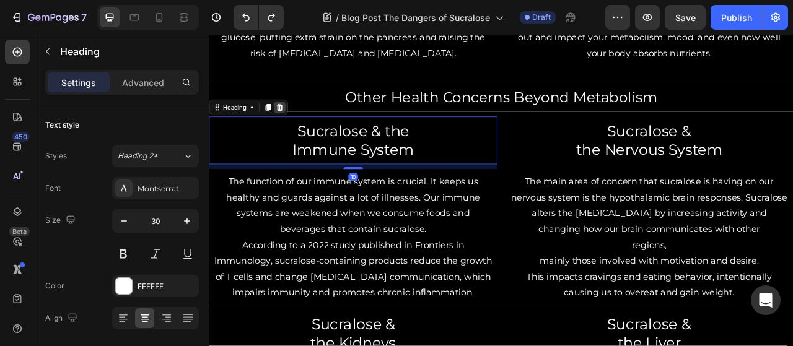
click at [297, 123] on icon at bounding box center [299, 127] width 8 height 9
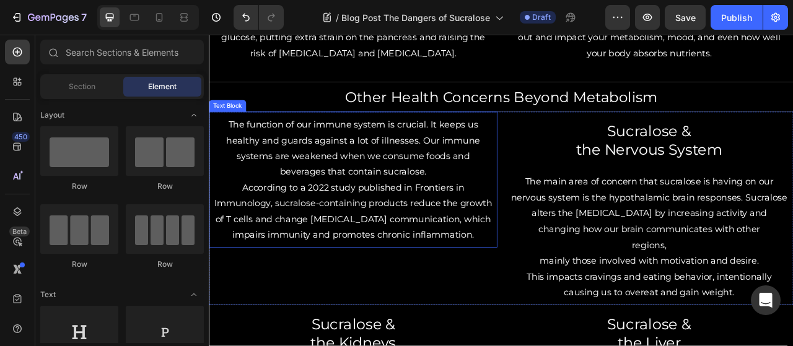
click at [386, 142] on p "The function of our immune system is crucial. It keeps us healthy and guards ag…" at bounding box center [392, 179] width 354 height 80
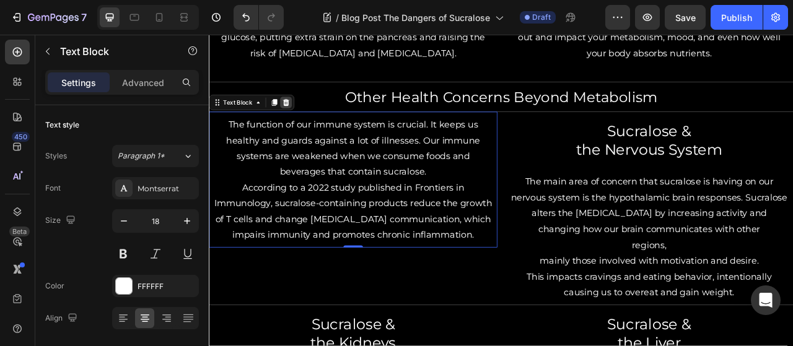
click at [305, 117] on icon at bounding box center [307, 121] width 8 height 9
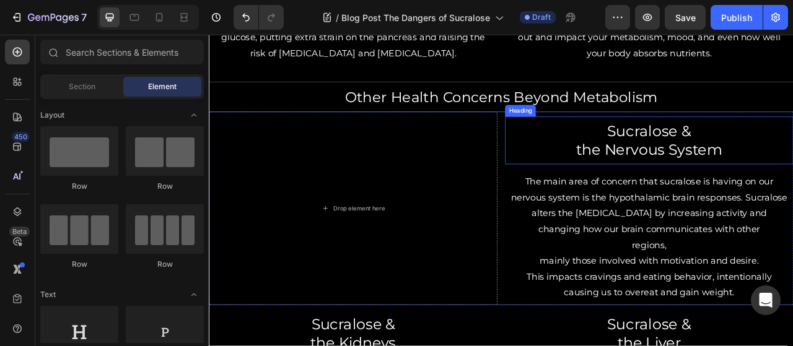
click at [685, 161] on p "Sucralose & the Nervous System" at bounding box center [768, 170] width 354 height 48
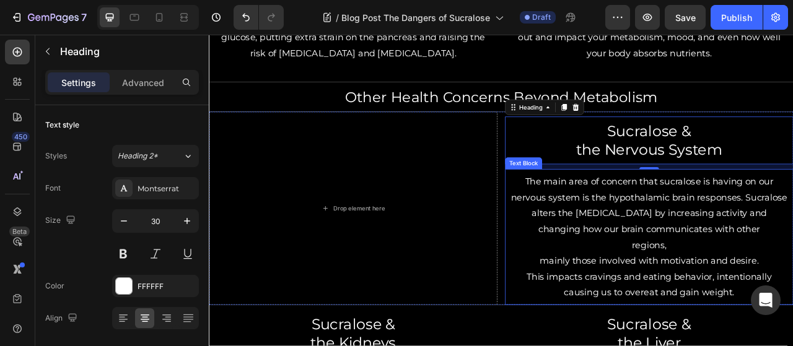
click at [685, 212] on p "The main area of concern that sucralose is having on our nervous system is the …" at bounding box center [768, 252] width 354 height 80
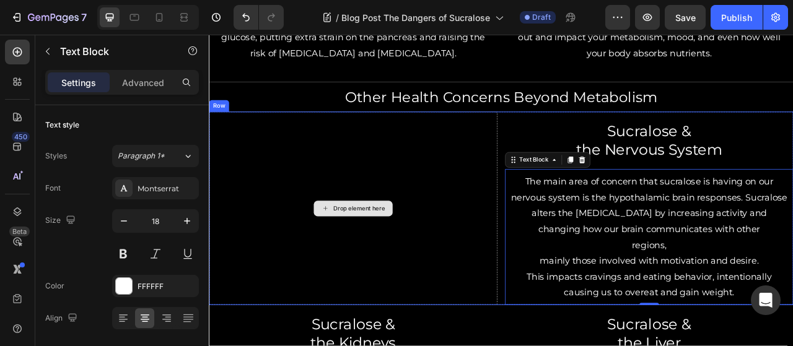
click at [432, 189] on div "Drop element here" at bounding box center [392, 256] width 367 height 246
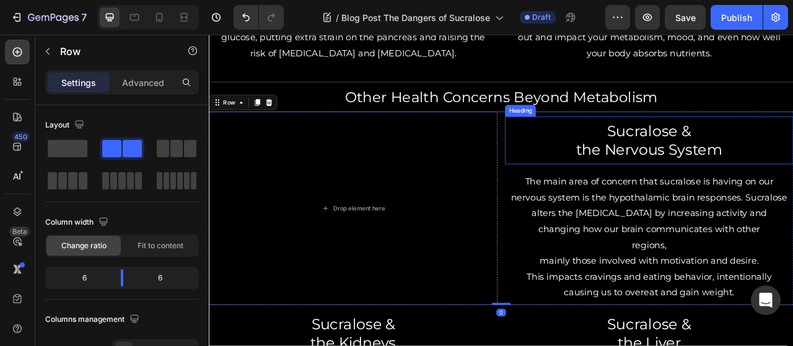
click at [733, 150] on p "Sucralose & the Nervous System" at bounding box center [768, 170] width 354 height 48
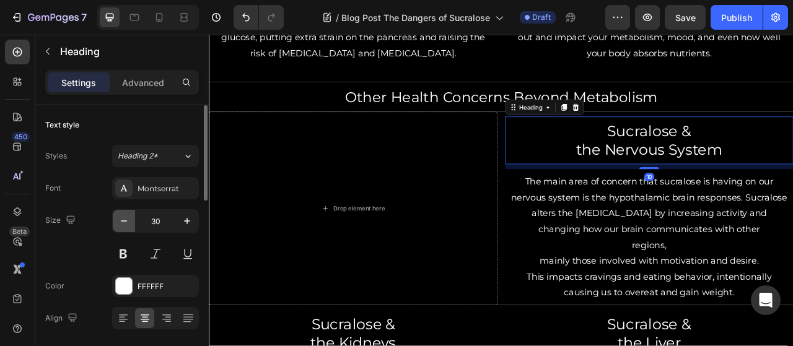
click at [125, 217] on icon "button" at bounding box center [124, 221] width 12 height 12
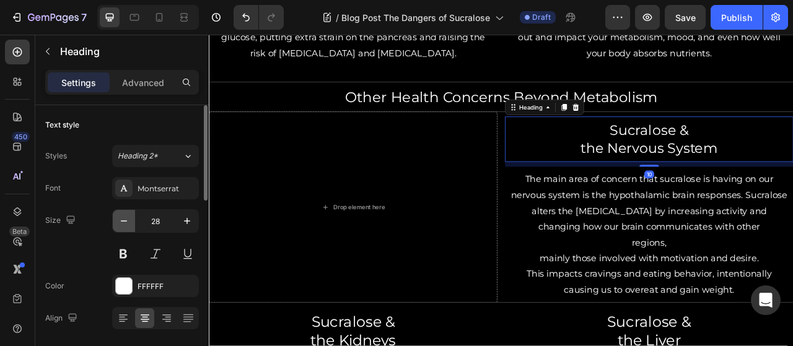
click at [125, 217] on icon "button" at bounding box center [124, 221] width 12 height 12
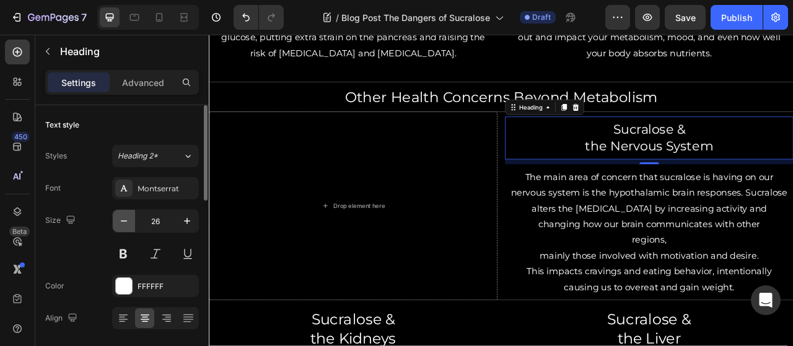
click at [125, 217] on icon "button" at bounding box center [124, 221] width 12 height 12
type input "25"
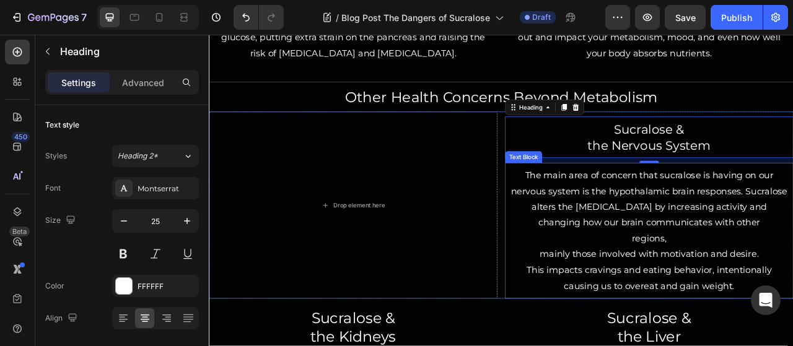
click at [750, 285] on p "regions," at bounding box center [768, 295] width 354 height 20
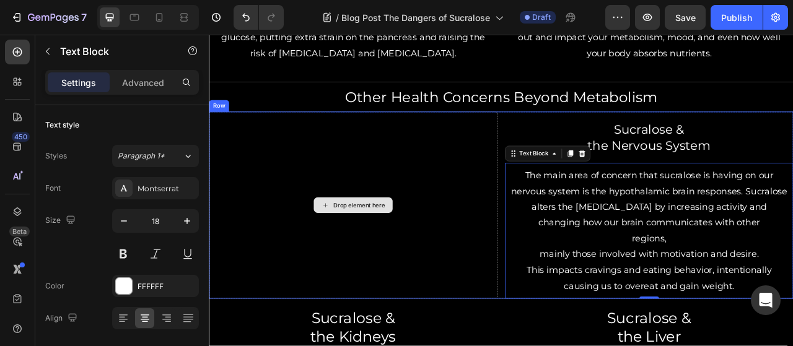
click at [485, 198] on div "Drop element here" at bounding box center [392, 252] width 367 height 238
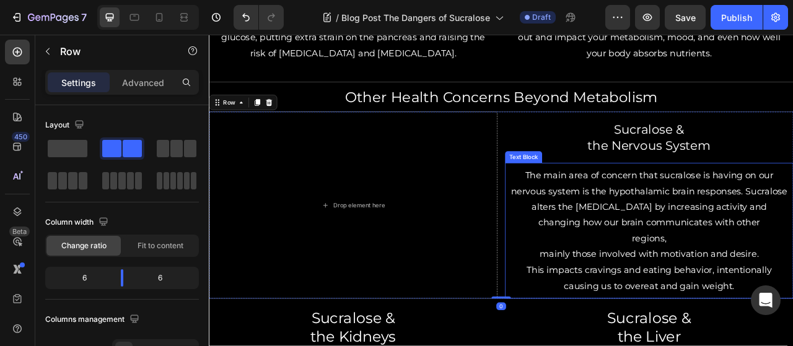
click at [761, 234] on p "The main area of concern that sucralose is having on our nervous system is the …" at bounding box center [768, 244] width 354 height 80
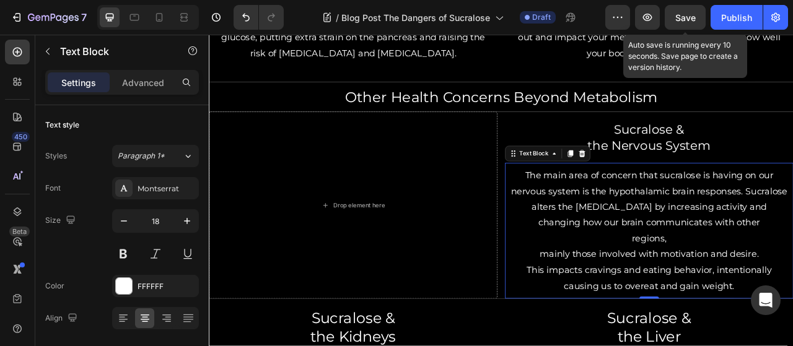
click at [684, 14] on span "Save" at bounding box center [685, 17] width 20 height 11
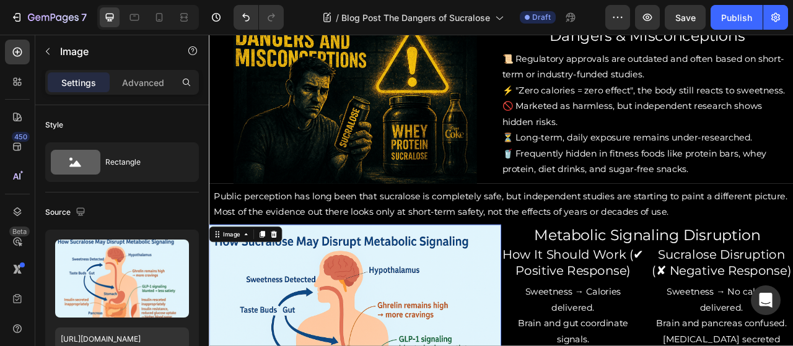
scroll to position [882, 0]
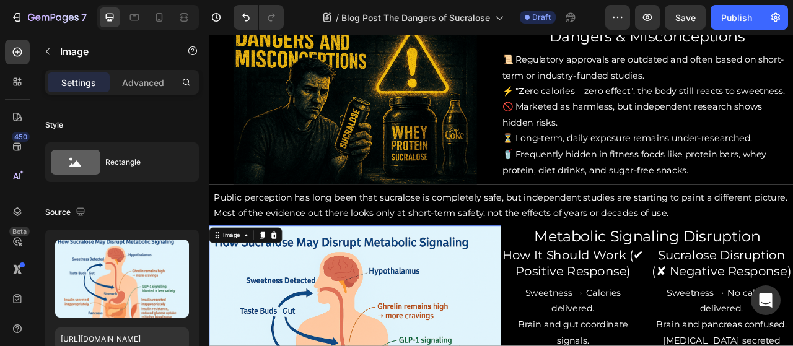
click at [324, 128] on img at bounding box center [395, 122] width 310 height 206
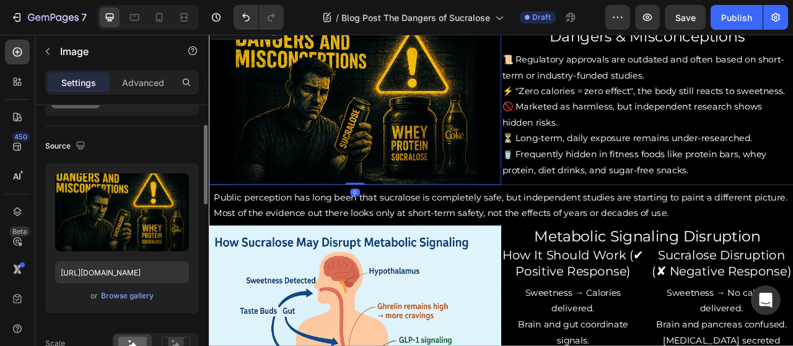
scroll to position [68, 0]
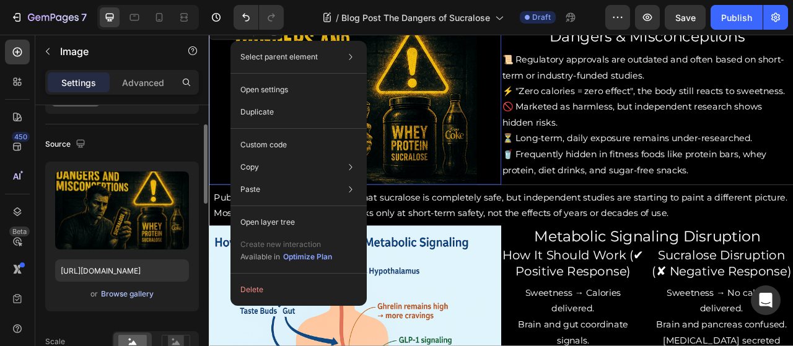
click at [128, 294] on div "Browse gallery" at bounding box center [127, 294] width 53 height 11
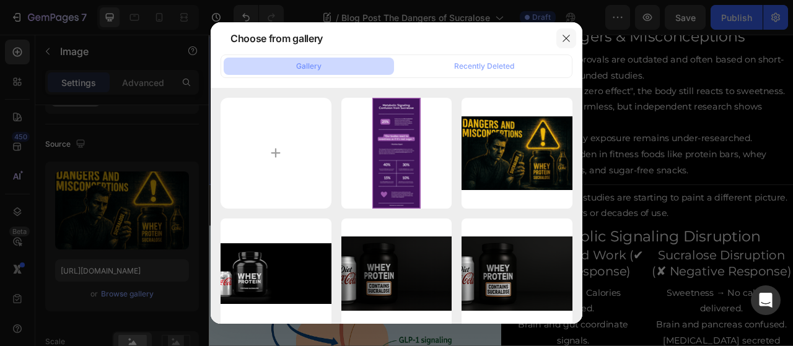
click at [564, 35] on icon "button" at bounding box center [566, 38] width 10 height 10
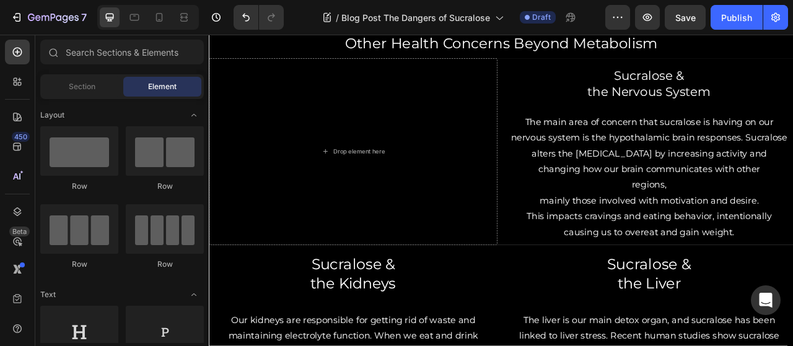
scroll to position [1762, 0]
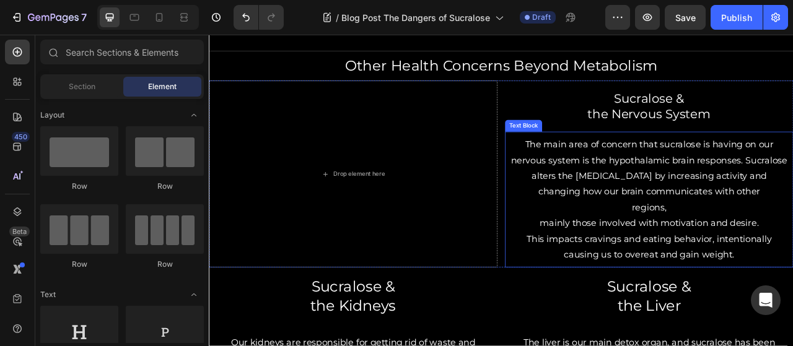
click at [751, 186] on p "The main area of concern that sucralose is having on our nervous system is the …" at bounding box center [768, 205] width 354 height 80
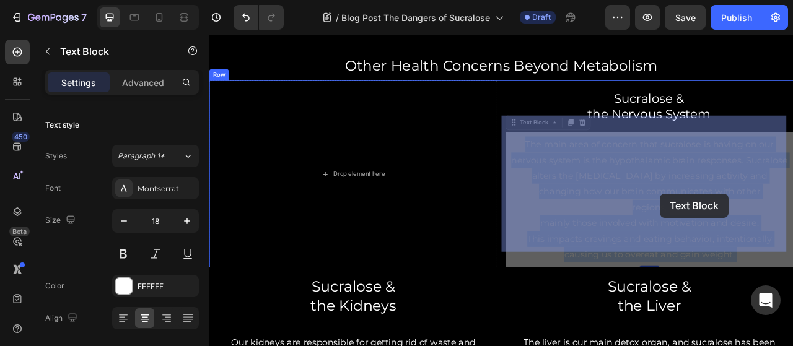
drag, startPoint x: 606, startPoint y: 149, endPoint x: 782, endPoint y: 236, distance: 196.6
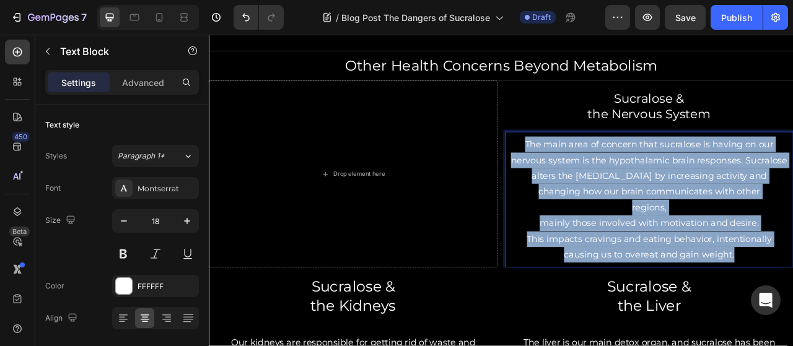
drag, startPoint x: 605, startPoint y: 149, endPoint x: 884, endPoint y: 292, distance: 313.2
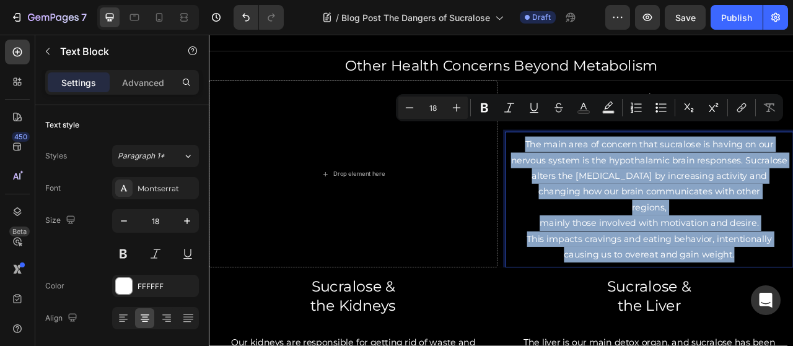
click at [723, 187] on p "The main area of concern that sucralose is having on our nervous system is the …" at bounding box center [768, 205] width 354 height 80
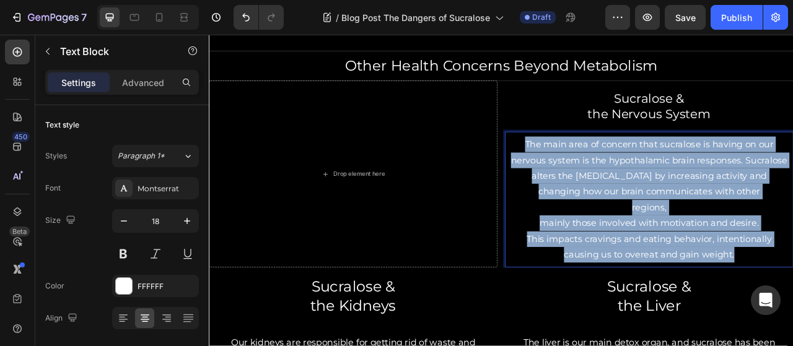
drag, startPoint x: 601, startPoint y: 147, endPoint x: 882, endPoint y: 292, distance: 316.6
click at [792, 292] on div "The main area of concern that sucralose is having on our nervous system is the …" at bounding box center [768, 244] width 357 height 163
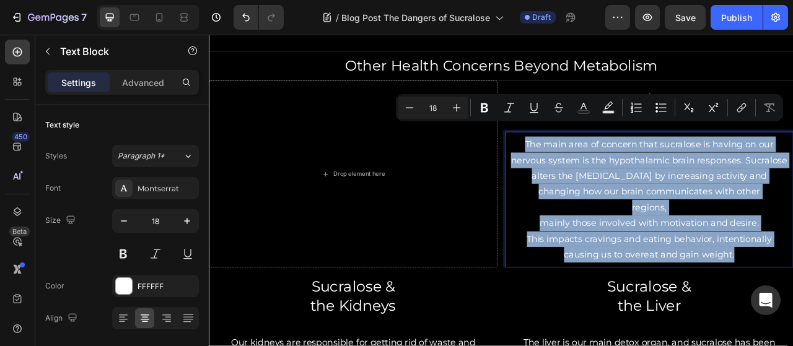
drag, startPoint x: 774, startPoint y: 241, endPoint x: 284, endPoint y: 130, distance: 502.3
click at [284, 130] on div "Drop element here" at bounding box center [392, 213] width 367 height 238
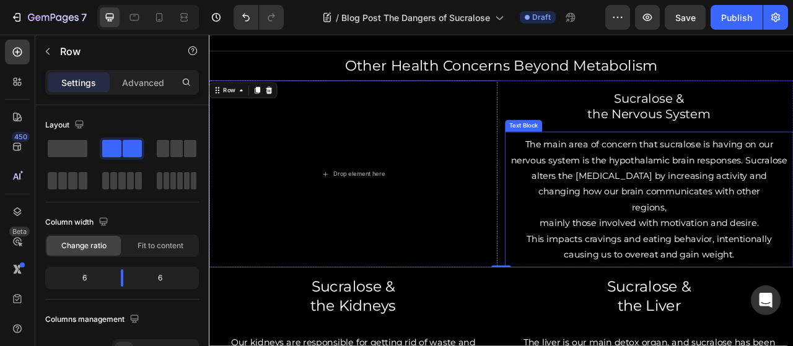
click at [622, 165] on p "The main area of concern that sucralose is having on our nervous system is the …" at bounding box center [768, 205] width 354 height 80
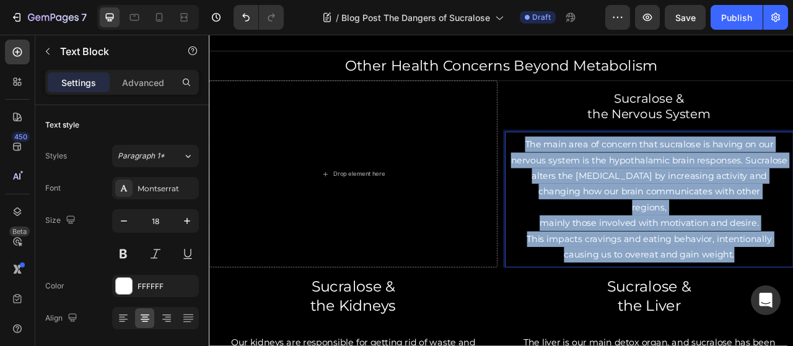
drag, startPoint x: 599, startPoint y: 153, endPoint x: 871, endPoint y: 292, distance: 305.2
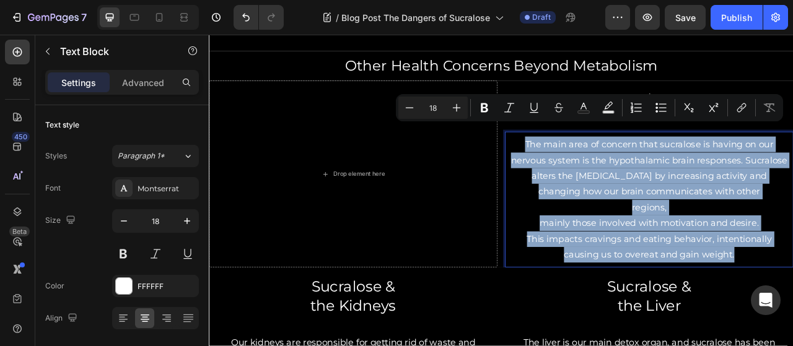
copy div "The main area of concern that sucralose is having on our nervous system is the …"
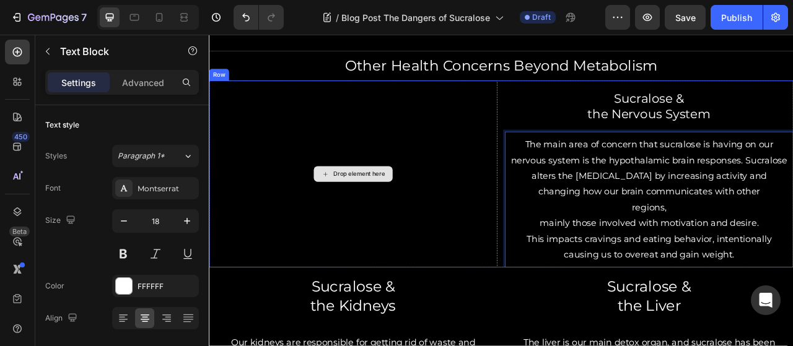
click at [456, 130] on div "Drop element here" at bounding box center [392, 213] width 367 height 238
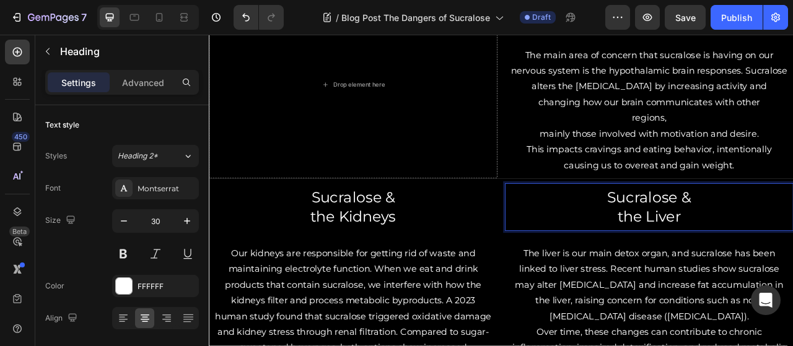
scroll to position [1856, 0]
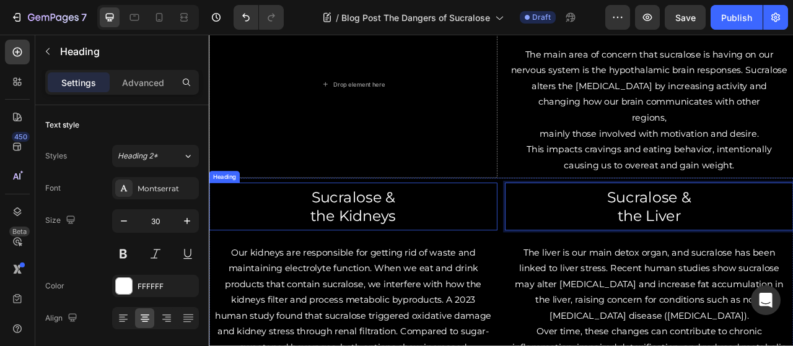
click at [425, 237] on h2 "Sucralose & the Kidneys" at bounding box center [392, 253] width 357 height 51
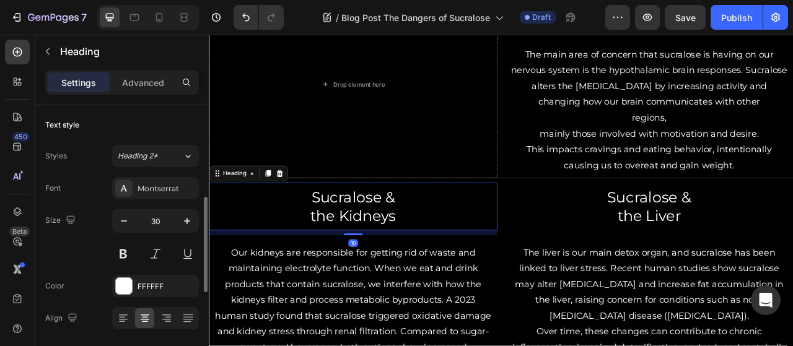
scroll to position [68, 0]
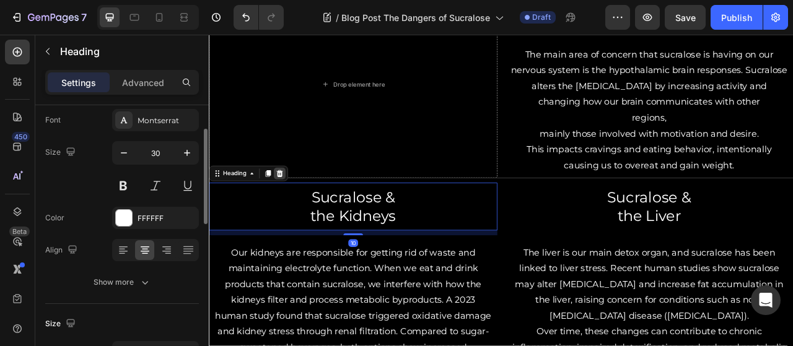
click at [299, 214] on icon at bounding box center [299, 211] width 8 height 9
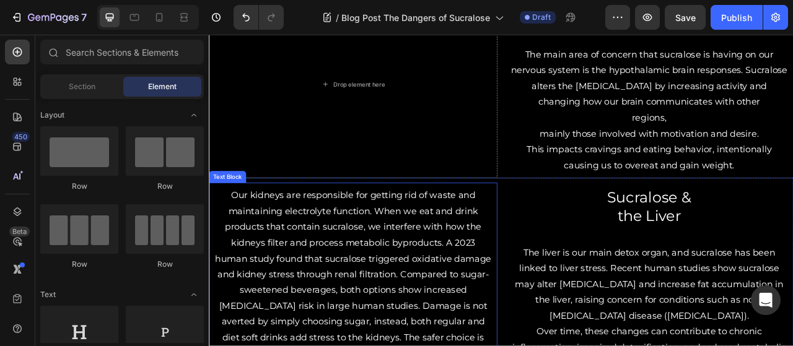
click at [381, 237] on p "Our kidneys are responsible for getting rid of waste and maintaining electrolyt…" at bounding box center [392, 350] width 354 height 241
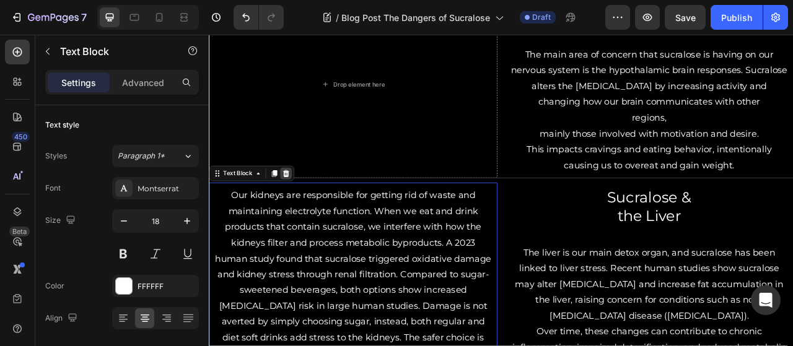
click at [300, 211] on div at bounding box center [306, 211] width 15 height 15
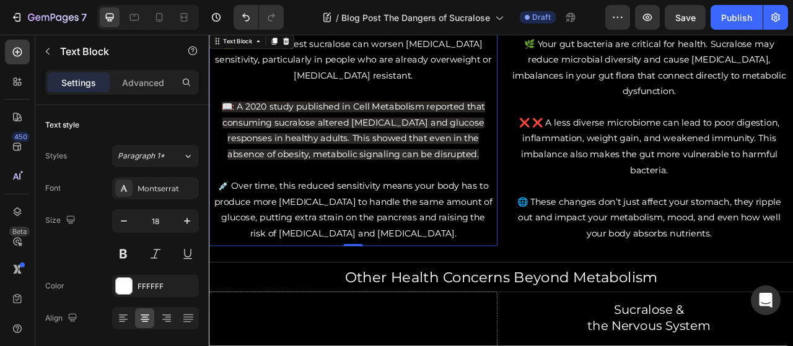
scroll to position [1687, 0]
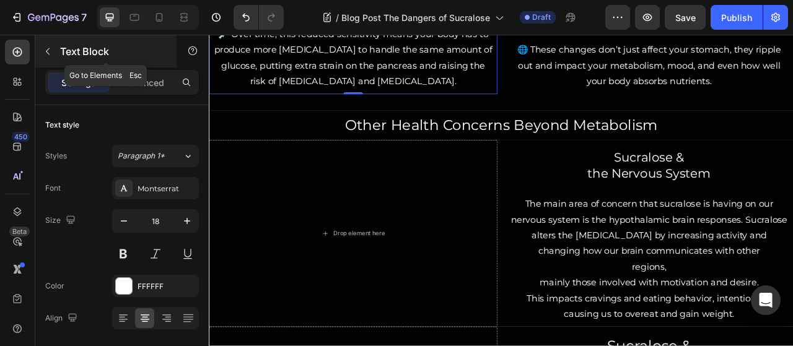
click at [47, 50] on icon "button" at bounding box center [48, 51] width 4 height 7
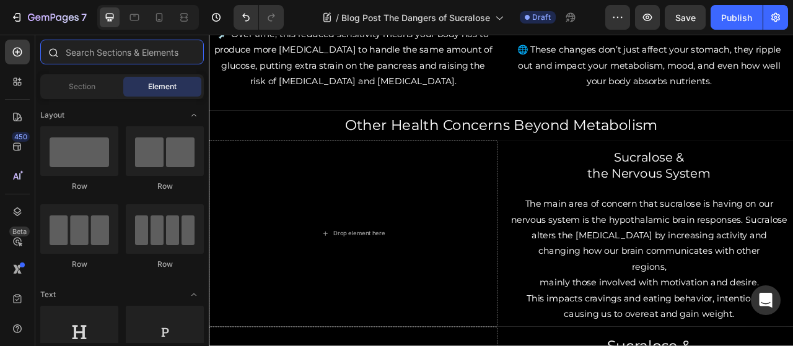
click at [100, 50] on input "text" at bounding box center [121, 52] width 163 height 25
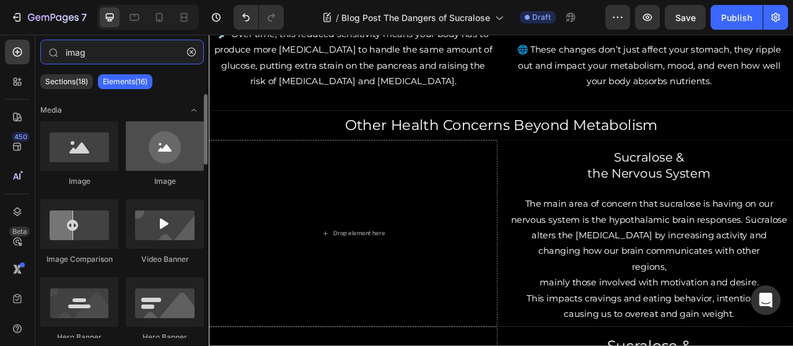
type input "imag"
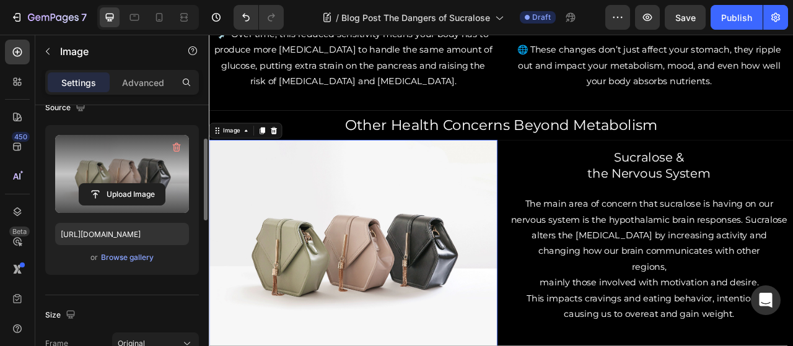
scroll to position [107, 0]
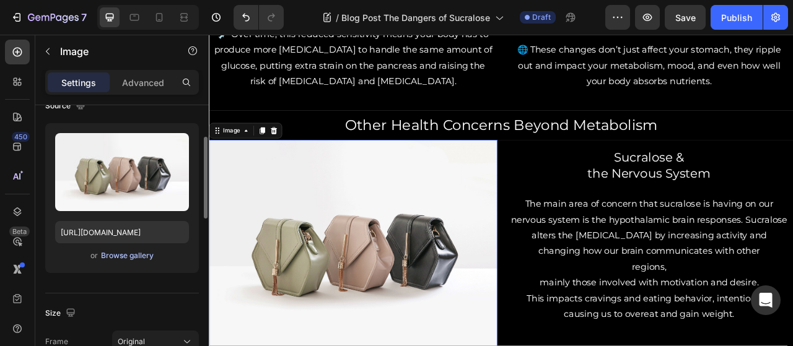
click at [121, 257] on div "Browse gallery" at bounding box center [127, 255] width 53 height 11
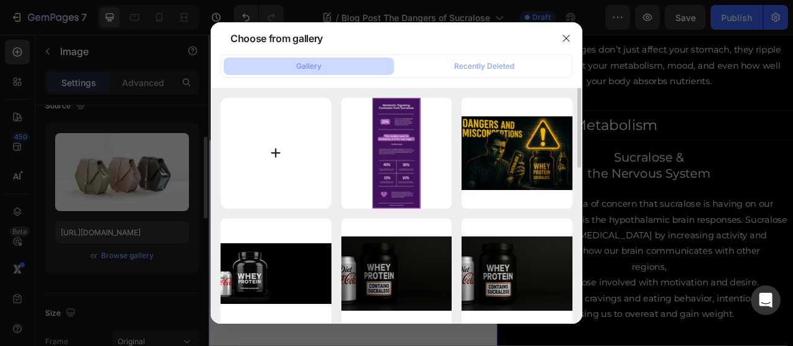
click at [277, 151] on input "file" at bounding box center [275, 153] width 111 height 111
type input "C:\fakepath\ChatGPT Image [DATE], 12_00_36 PM.png"
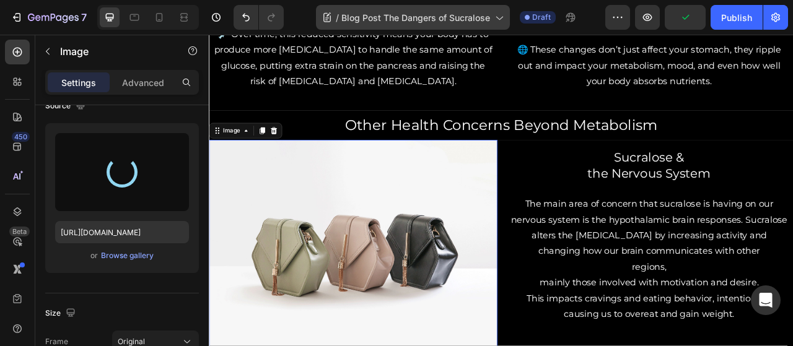
type input "[URL][DOMAIN_NAME]"
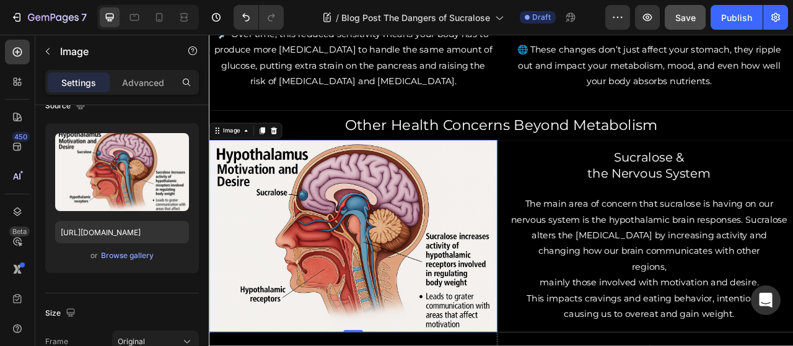
click at [681, 27] on button "Save" at bounding box center [684, 17] width 41 height 25
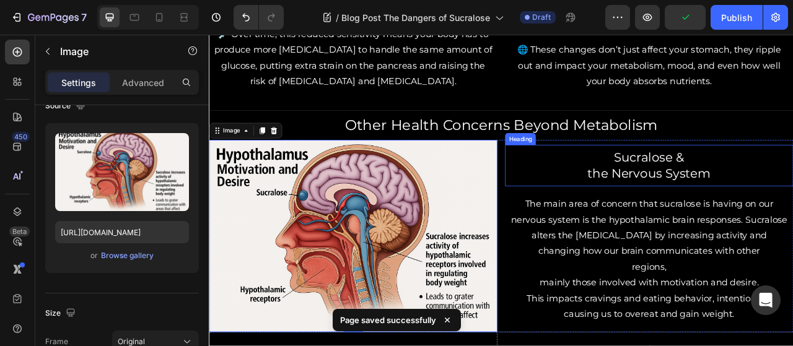
click at [781, 185] on h2 "Sucralose & the Nervous System" at bounding box center [768, 201] width 357 height 43
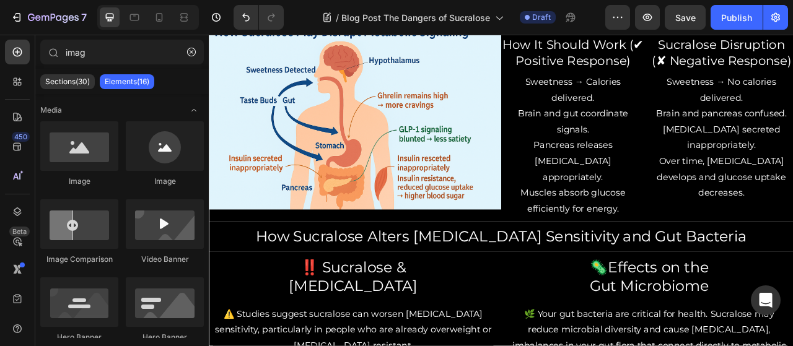
scroll to position [907, 0]
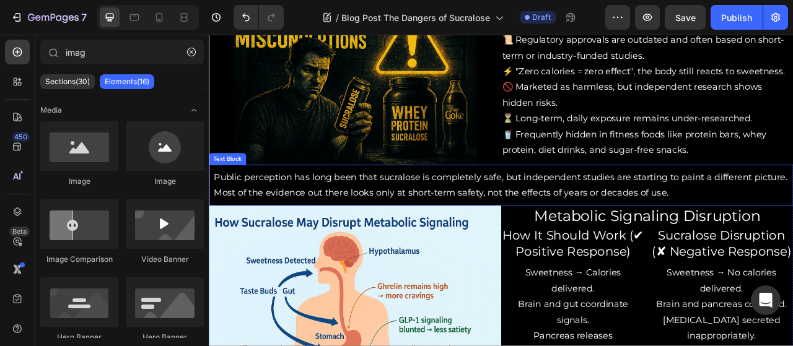
click at [562, 219] on p "Public perception has long been that sucralose is completely safe, but independ…" at bounding box center [580, 227] width 731 height 40
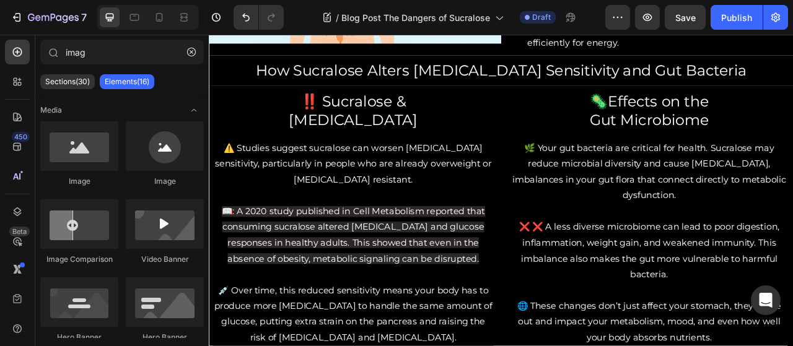
scroll to position [1370, 0]
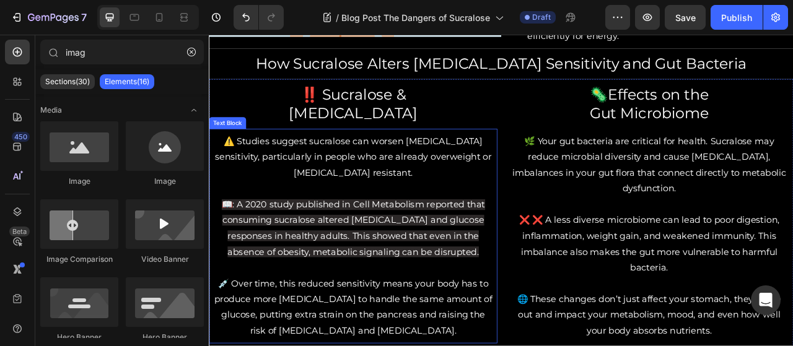
click at [279, 175] on p "⚠️ Studies suggest sucralose can worsen [MEDICAL_DATA] sensitivity, particularl…" at bounding box center [392, 191] width 354 height 60
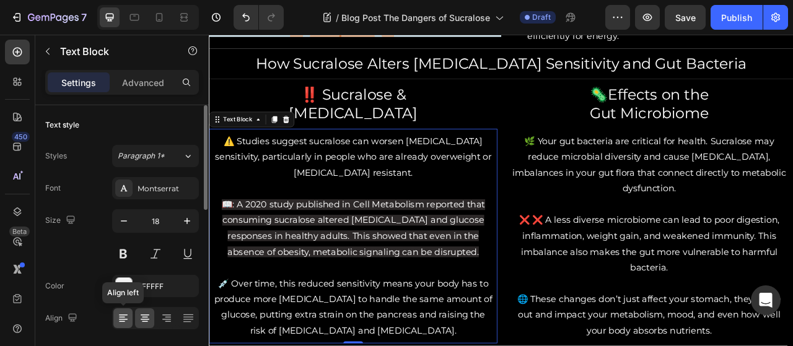
click at [124, 315] on icon at bounding box center [123, 318] width 12 height 12
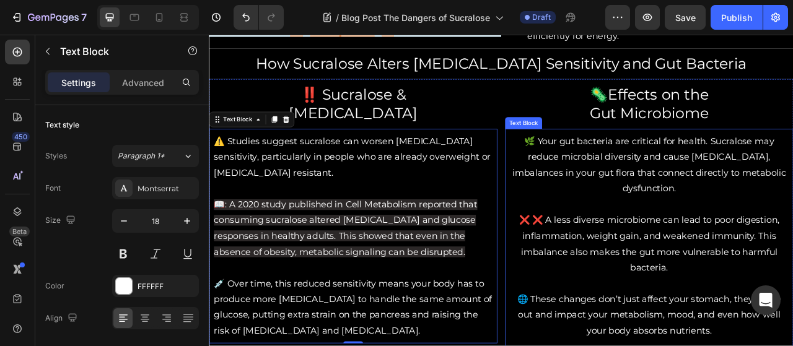
click at [650, 190] on p "🌿 Your gut bacteria are critical for health. Sucralose may reduce microbial div…" at bounding box center [768, 201] width 354 height 80
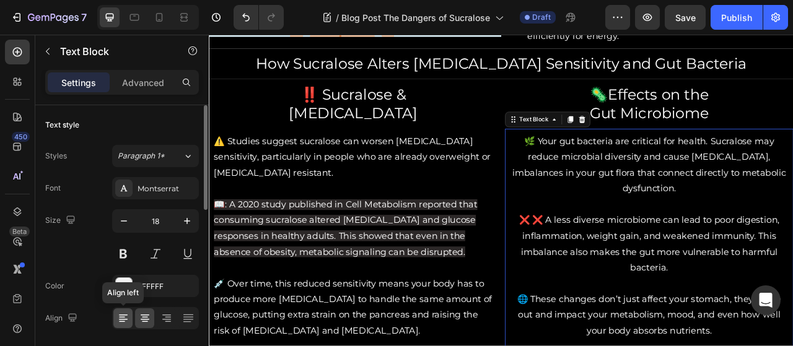
click at [128, 318] on icon at bounding box center [123, 318] width 12 height 12
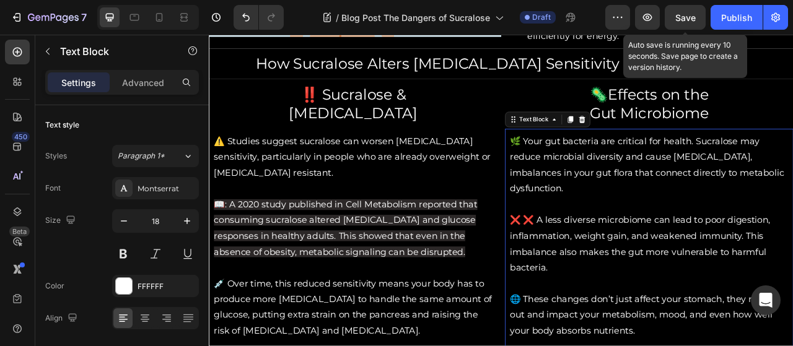
click at [694, 22] on span "Save" at bounding box center [685, 17] width 20 height 11
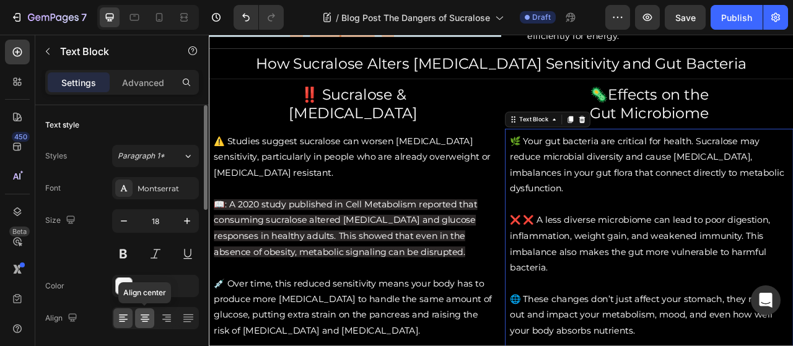
click at [144, 315] on icon at bounding box center [145, 318] width 12 height 12
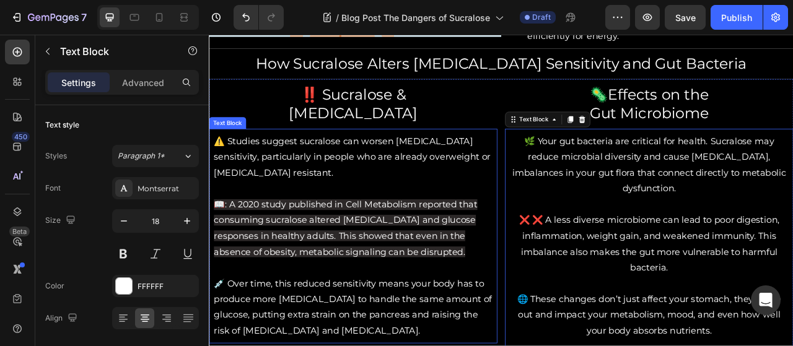
click at [339, 272] on span "📖: A 2020 study published in Cell Metabolism reported that consuming sucralose …" at bounding box center [382, 282] width 335 height 74
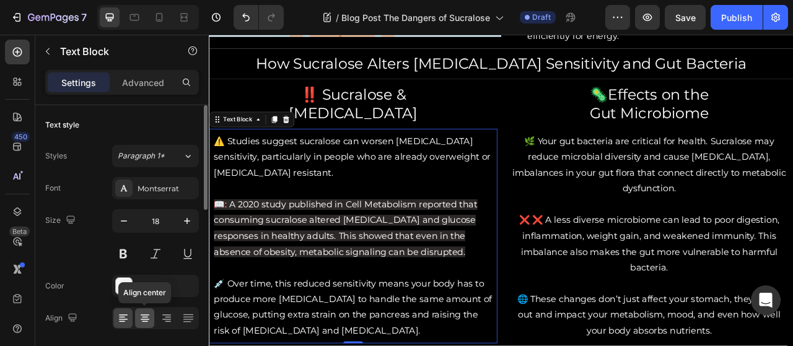
click at [139, 321] on icon at bounding box center [145, 318] width 12 height 12
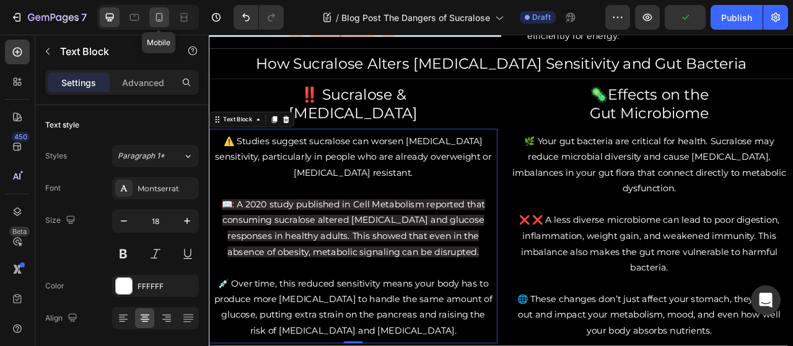
click at [160, 13] on icon at bounding box center [159, 17] width 7 height 9
type input "13"
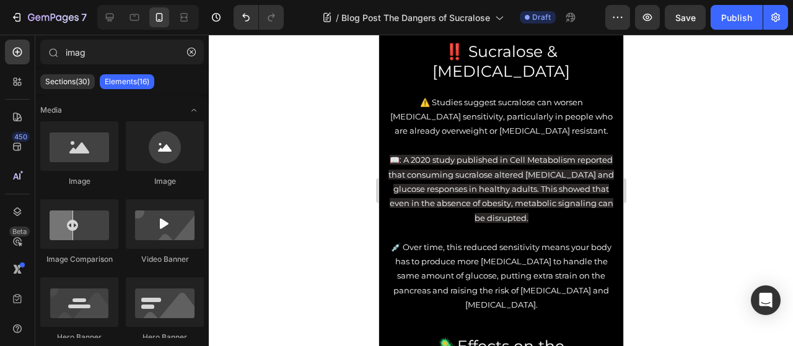
scroll to position [1989, 0]
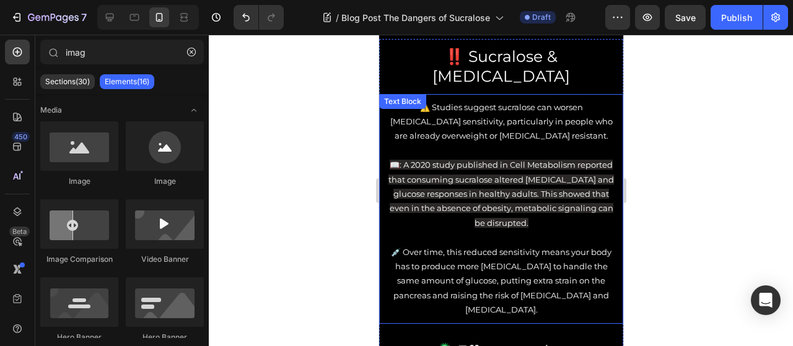
click at [497, 144] on p at bounding box center [501, 151] width 232 height 14
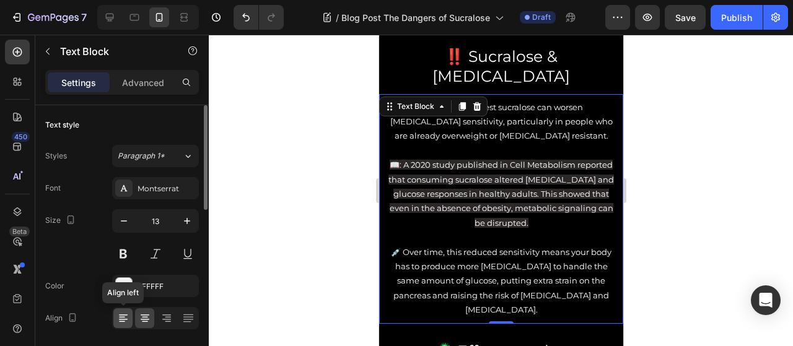
click at [125, 320] on icon at bounding box center [123, 318] width 12 height 12
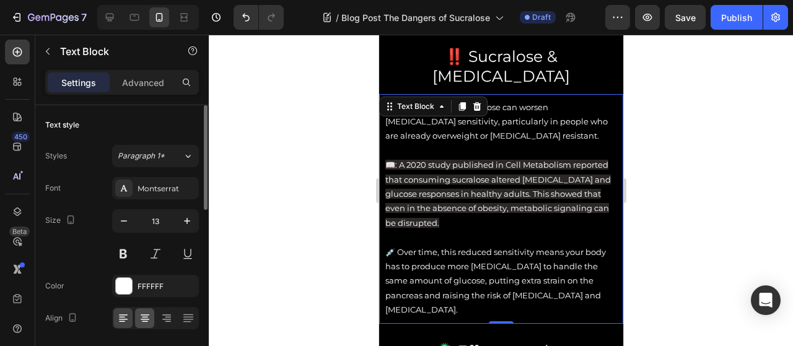
click at [144, 320] on icon at bounding box center [145, 318] width 12 height 12
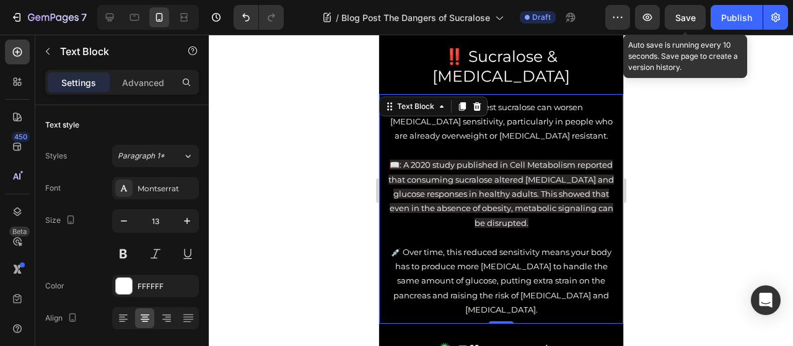
click at [682, 20] on span "Save" at bounding box center [685, 17] width 20 height 11
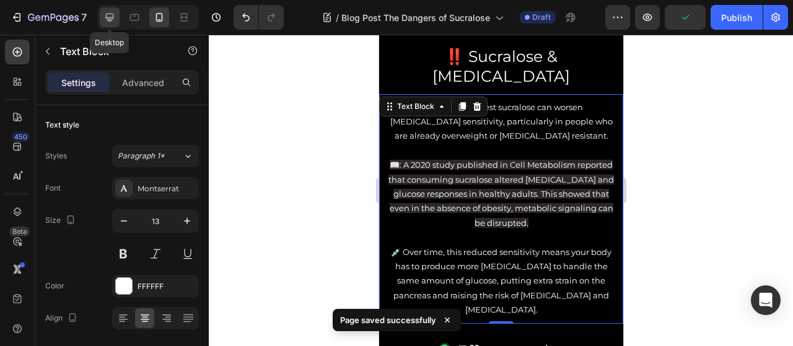
click at [109, 14] on icon at bounding box center [110, 18] width 8 height 8
type input "18"
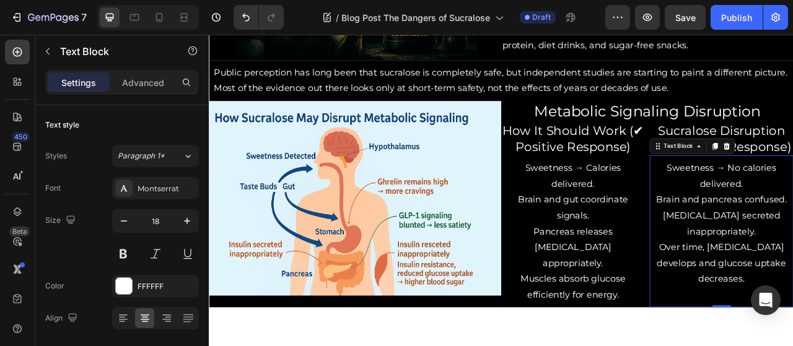
scroll to position [885, 0]
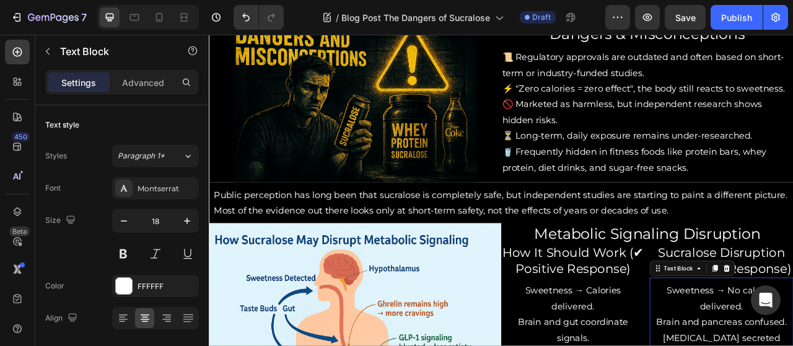
click at [792, 258] on p "Public perception has long been that sucralose is completely safe, but independ…" at bounding box center [580, 249] width 731 height 40
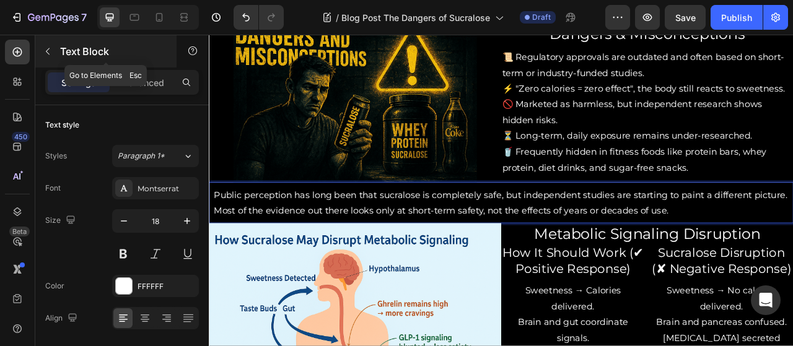
click at [46, 53] on icon "button" at bounding box center [48, 51] width 10 height 10
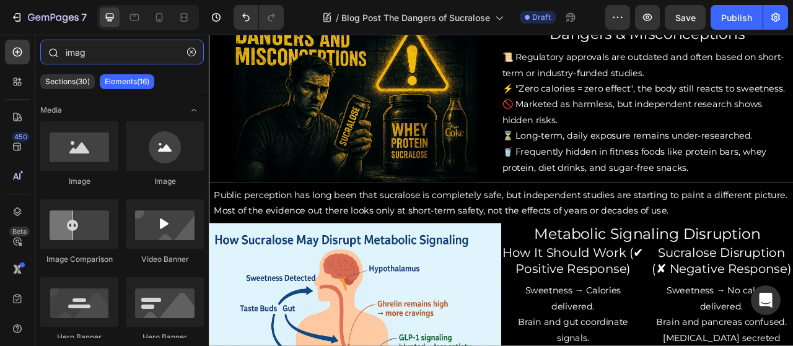
click at [95, 57] on input "imag" at bounding box center [121, 52] width 163 height 25
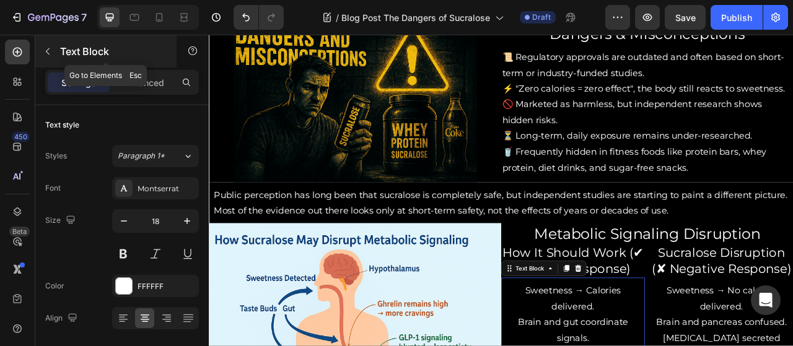
click at [51, 46] on icon "button" at bounding box center [48, 51] width 10 height 10
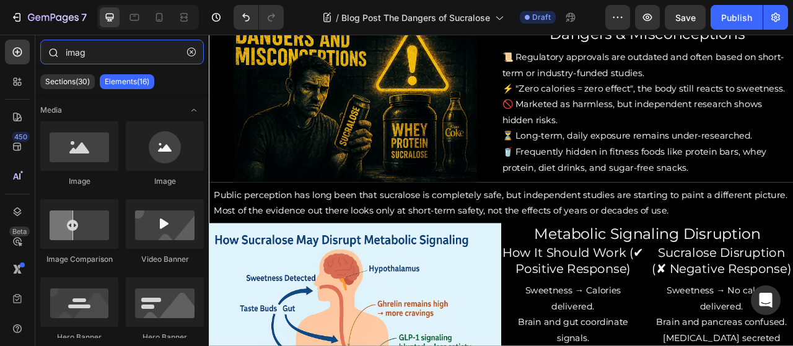
click at [111, 54] on input "imag" at bounding box center [121, 52] width 163 height 25
type input "i"
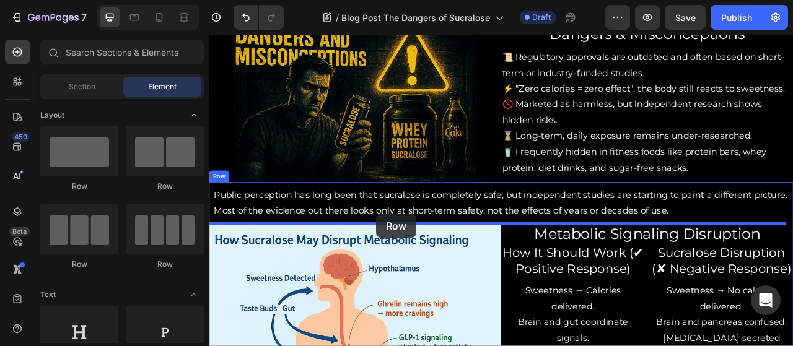
drag, startPoint x: 305, startPoint y: 183, endPoint x: 419, endPoint y: 261, distance: 137.6
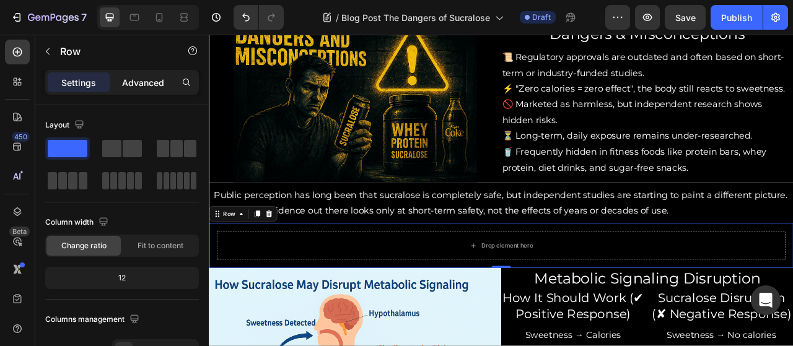
click at [148, 85] on p "Advanced" at bounding box center [143, 82] width 42 height 13
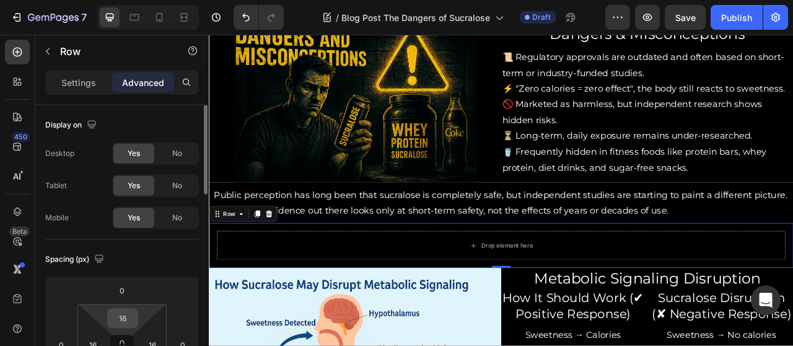
click at [129, 320] on input "16" at bounding box center [122, 318] width 25 height 19
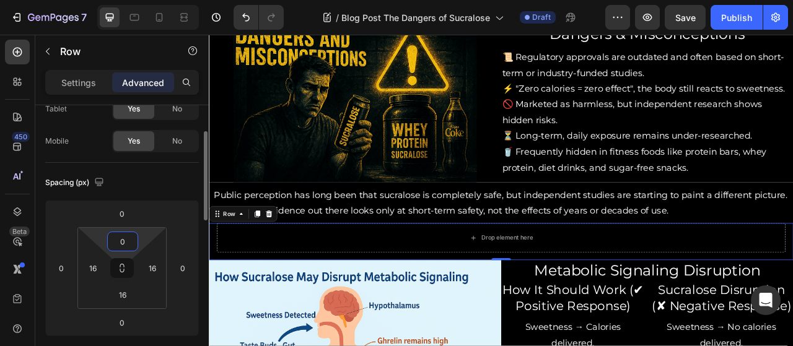
scroll to position [78, 0]
type input "0"
click at [90, 264] on input "16" at bounding box center [93, 267] width 19 height 19
type input "0"
click at [157, 264] on input "16" at bounding box center [152, 267] width 19 height 19
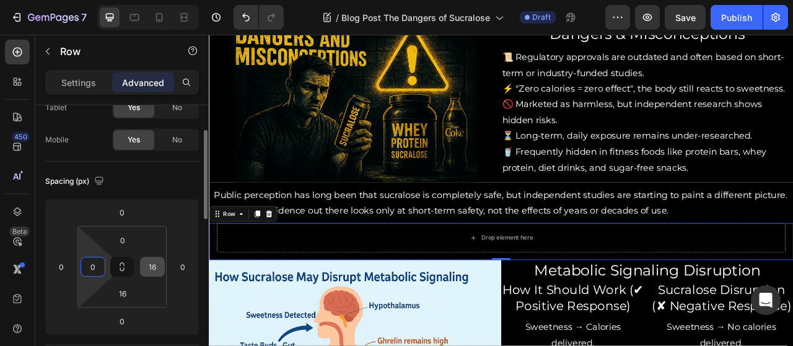
type input "1"
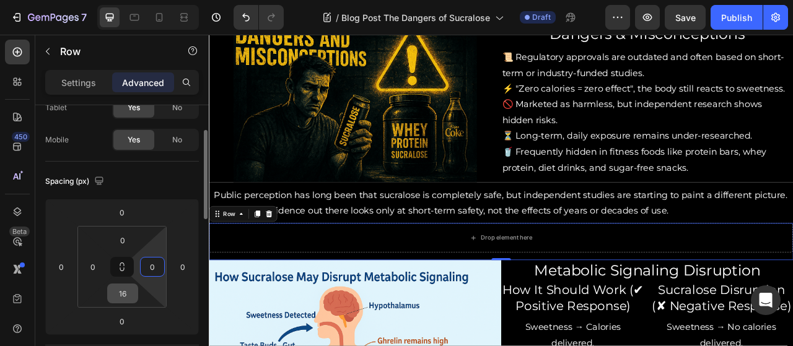
type input "0"
click at [128, 295] on input "16" at bounding box center [122, 293] width 25 height 19
type input "1"
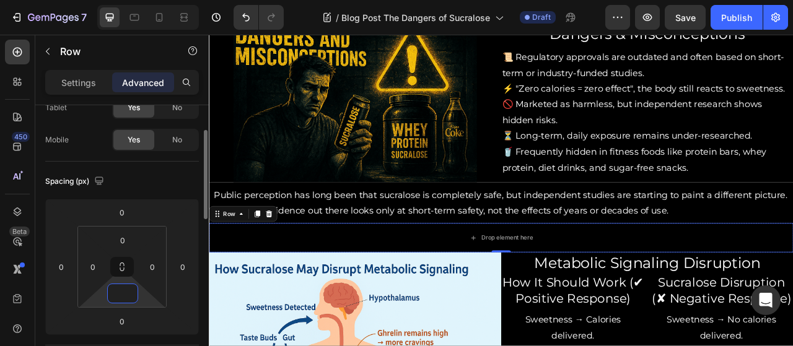
type input "0"
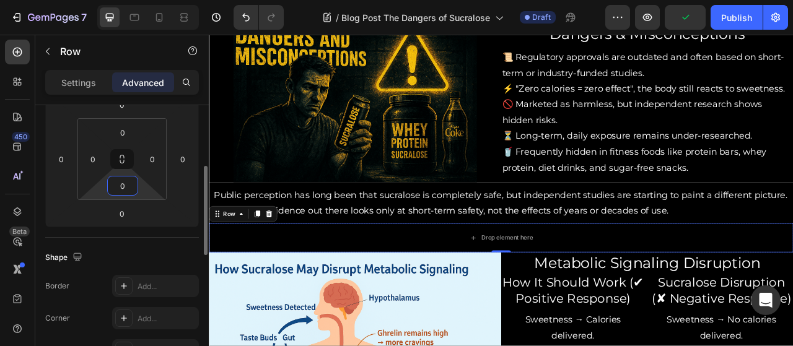
scroll to position [187, 0]
click at [68, 88] on p "Settings" at bounding box center [78, 82] width 35 height 13
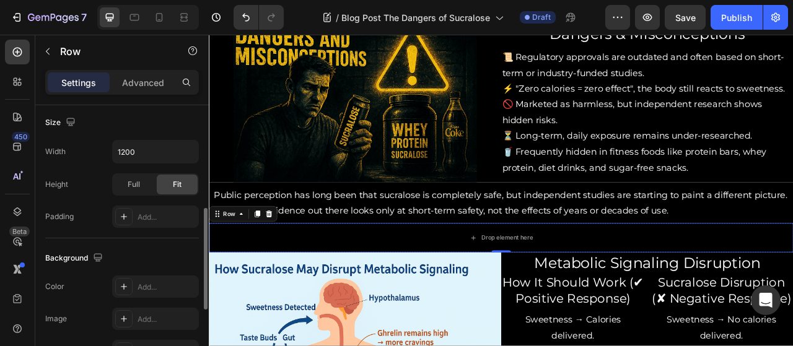
scroll to position [272, 0]
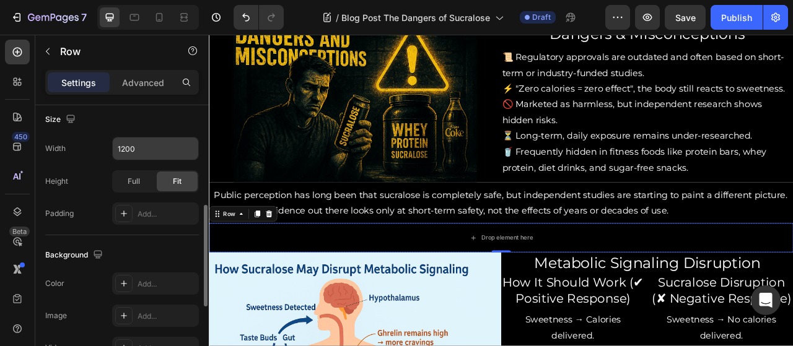
click at [130, 146] on input "1200" at bounding box center [155, 148] width 85 height 22
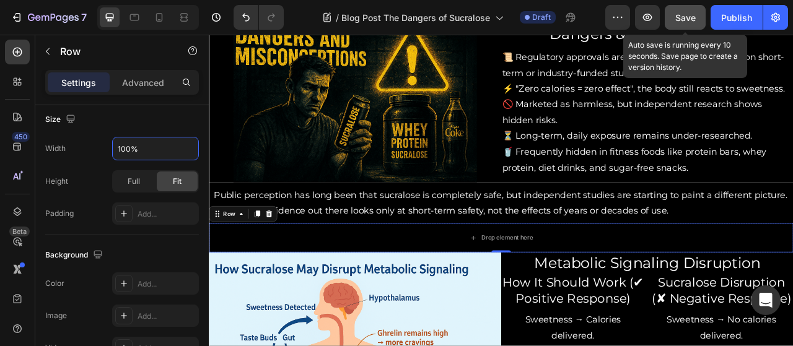
type input "100%"
click at [673, 21] on button "Save" at bounding box center [684, 17] width 41 height 25
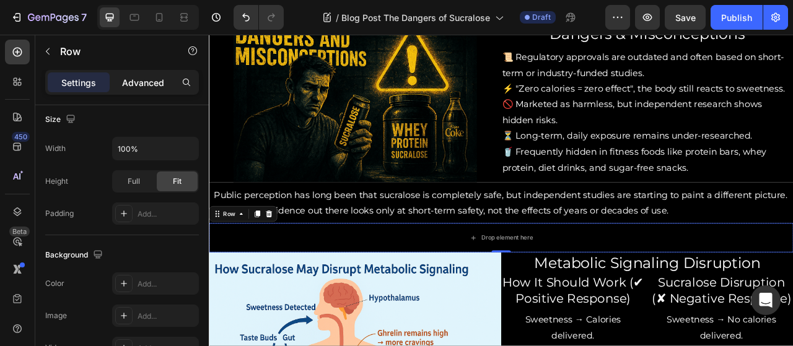
click at [146, 90] on div "Advanced" at bounding box center [143, 82] width 62 height 20
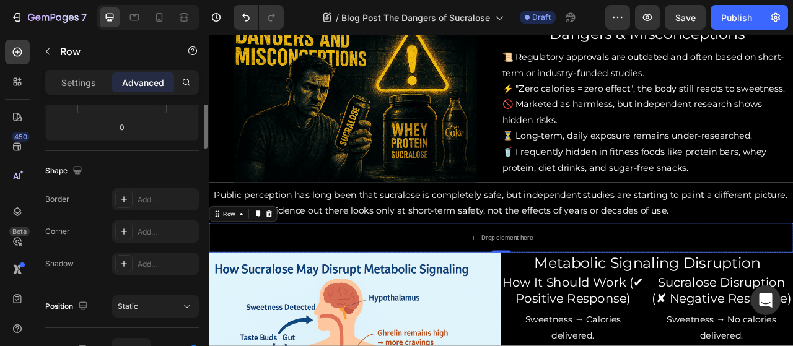
scroll to position [0, 0]
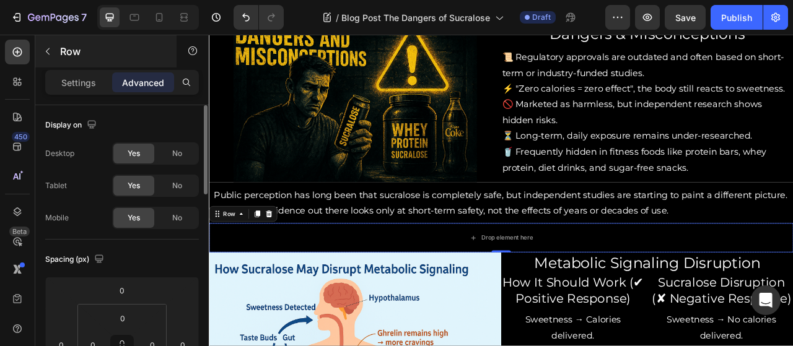
click at [50, 59] on button "button" at bounding box center [48, 51] width 20 height 20
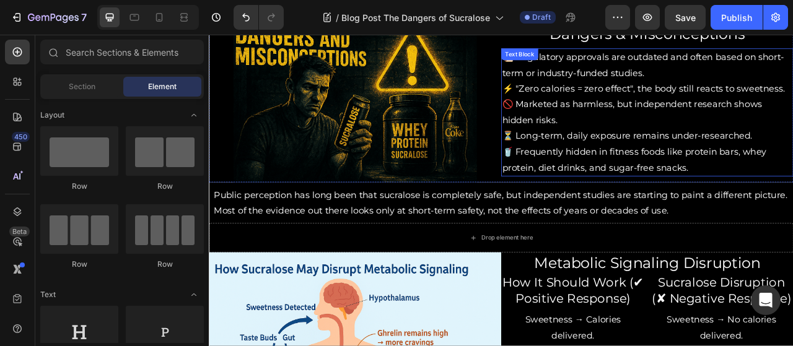
click at [647, 206] on p "🥤 Frequently hidden in fitness foods like protein bars, whey protein, diet drin…" at bounding box center [765, 195] width 369 height 40
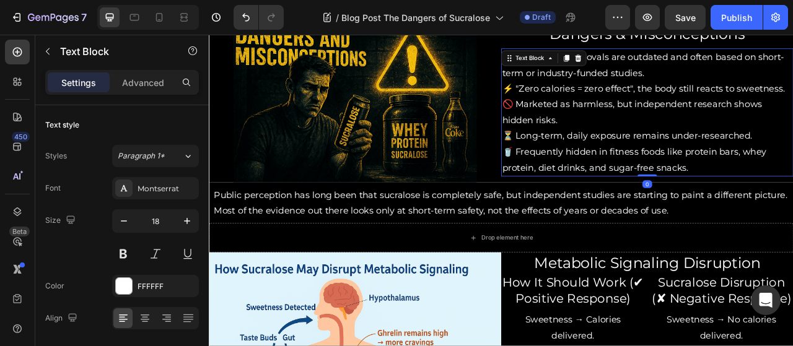
click at [646, 204] on p "🥤 Frequently hidden in fitness foods like protein bars, whey protein, diet drin…" at bounding box center [765, 195] width 369 height 40
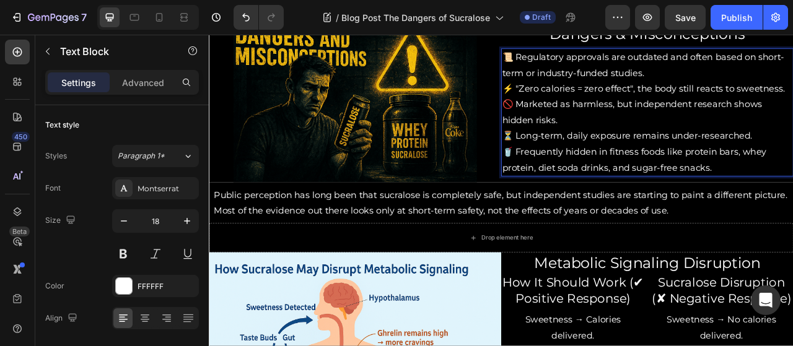
click at [735, 200] on p "🥤 Frequently hidden in fitness foods like protein bars, whey protein, diet soda…" at bounding box center [765, 195] width 369 height 40
click at [792, 204] on p "🥤 Frequently hidden in fitness foods like protein bars, whey protein, diet soda…" at bounding box center [765, 195] width 369 height 40
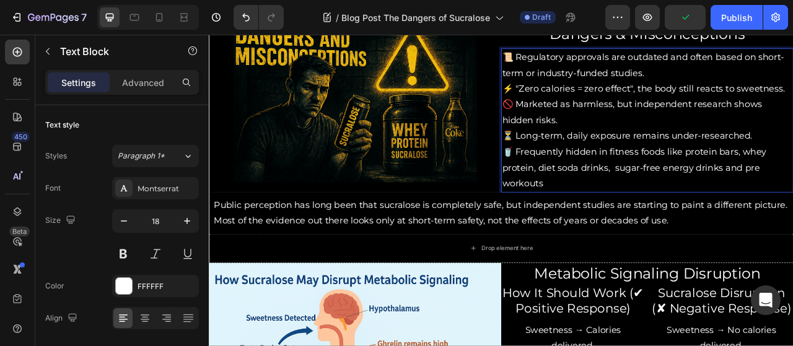
click at [691, 222] on p "🥤 Frequently hidden in fitness foods like protein bars, whey protein, diet soda…" at bounding box center [765, 205] width 369 height 60
click at [713, 203] on p "🥤 Frequently hidden in fitness foods like protein bars, whey protein, diet soda…" at bounding box center [765, 205] width 369 height 60
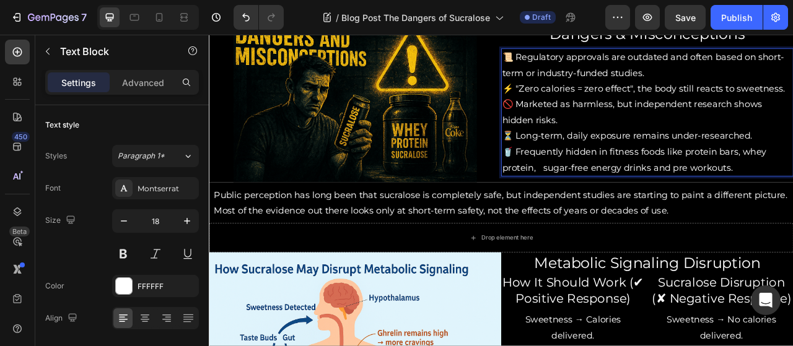
click at [792, 203] on p "🥤 Frequently hidden in fitness foods like protein bars, whey protein, sugar-fre…" at bounding box center [765, 195] width 369 height 40
click at [629, 205] on p "🥤 Frequently hidden in fitness foods like protein bars, whey protein, sugar-fre…" at bounding box center [765, 195] width 369 height 40
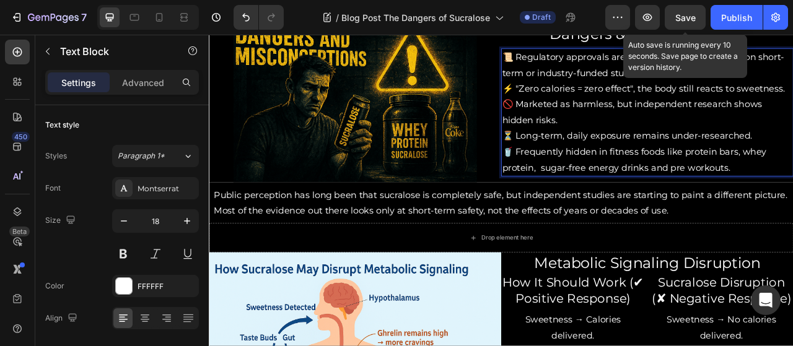
click at [687, 19] on span "Save" at bounding box center [685, 17] width 20 height 11
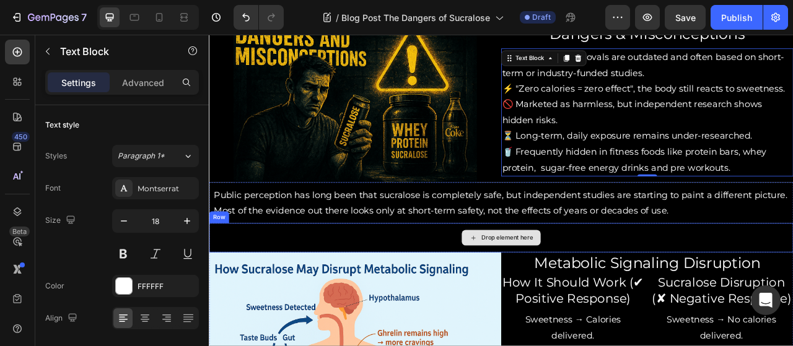
click at [381, 280] on div "Drop element here" at bounding box center [580, 293] width 743 height 37
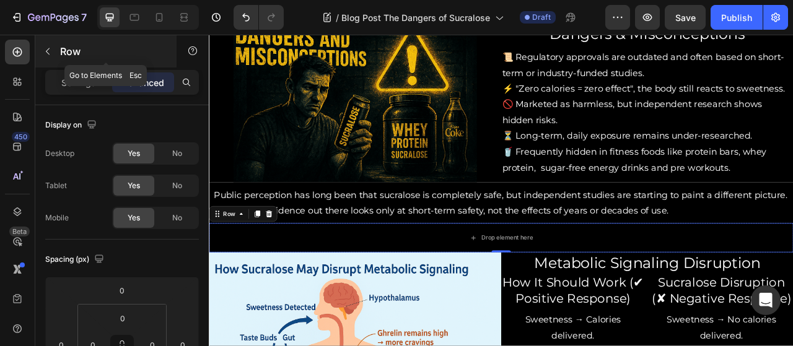
click at [41, 45] on button "button" at bounding box center [48, 51] width 20 height 20
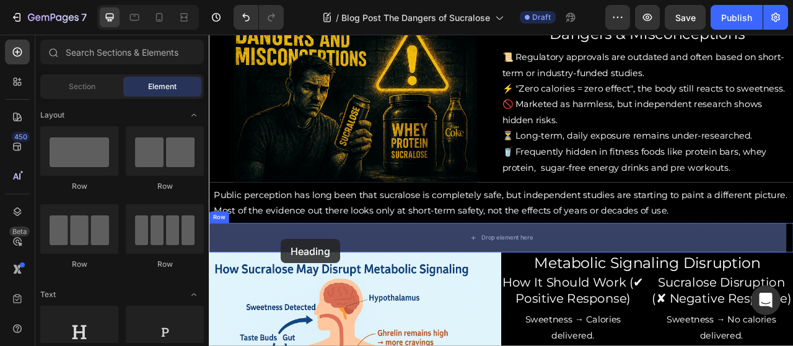
drag, startPoint x: 269, startPoint y: 301, endPoint x: 300, endPoint y: 294, distance: 31.2
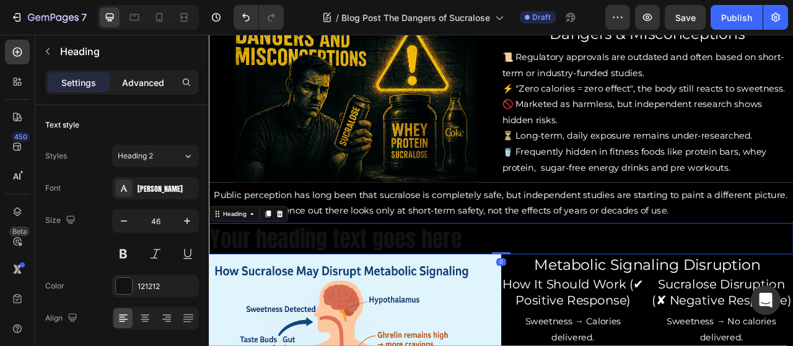
click at [145, 87] on p "Advanced" at bounding box center [143, 82] width 42 height 13
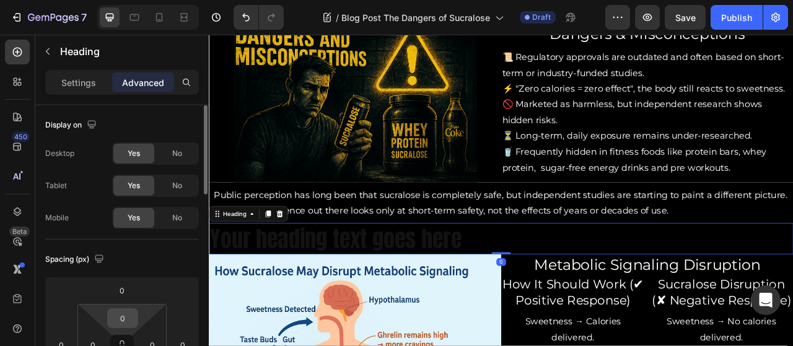
click at [126, 314] on input "0" at bounding box center [122, 318] width 25 height 19
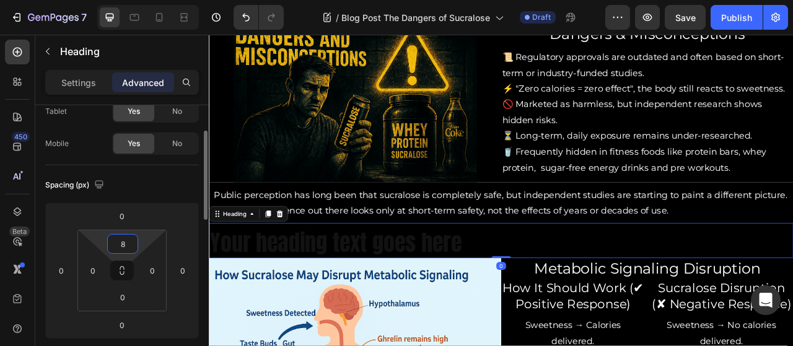
scroll to position [77, 0]
type input "8"
click at [119, 295] on input "0" at bounding box center [122, 294] width 25 height 19
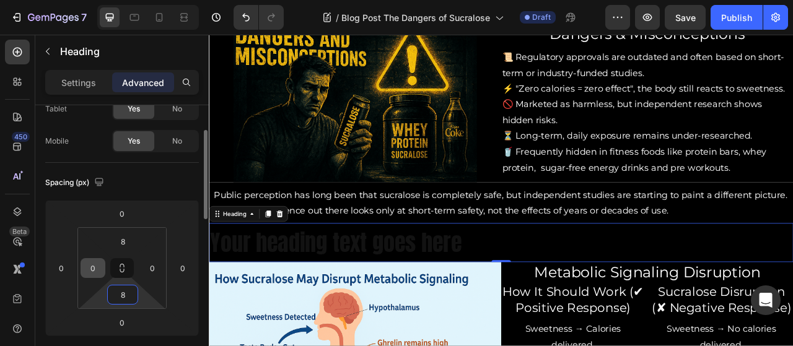
type input "8"
click at [93, 268] on input "0" at bounding box center [93, 268] width 19 height 19
type input "8"
click at [155, 271] on input "0" at bounding box center [152, 268] width 19 height 19
type input "8"
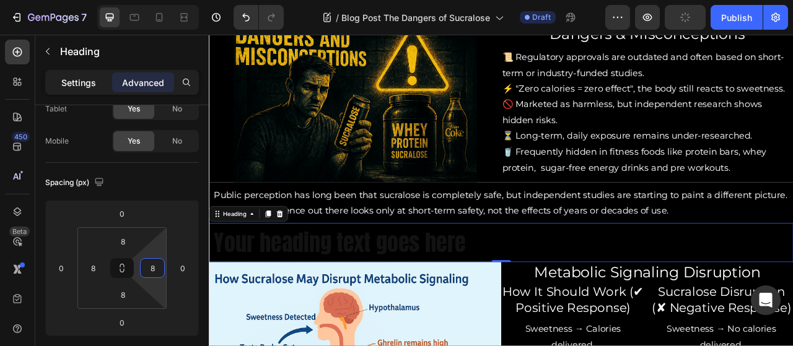
click at [82, 79] on p "Settings" at bounding box center [78, 82] width 35 height 13
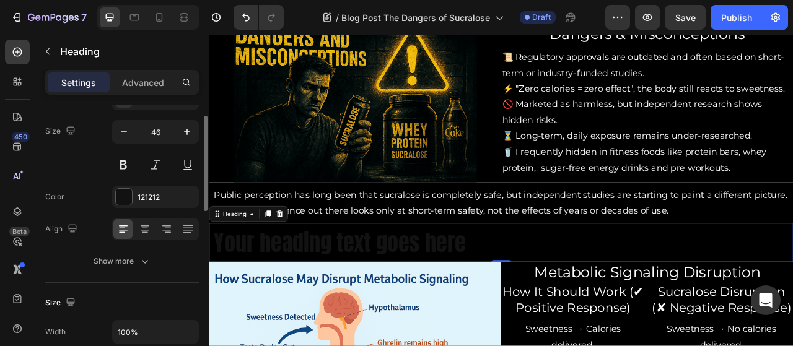
scroll to position [73, 0]
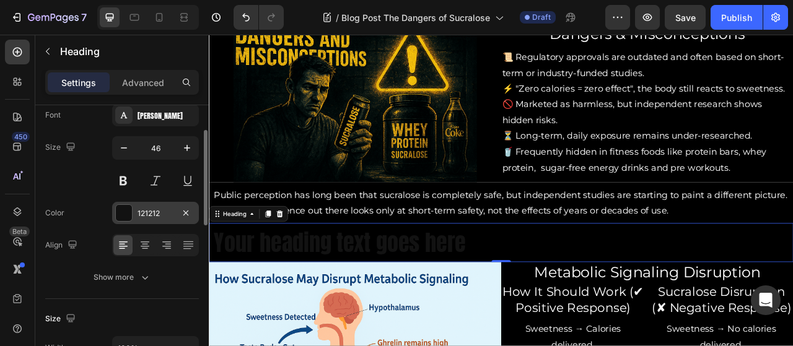
click at [135, 217] on div "121212" at bounding box center [155, 213] width 87 height 22
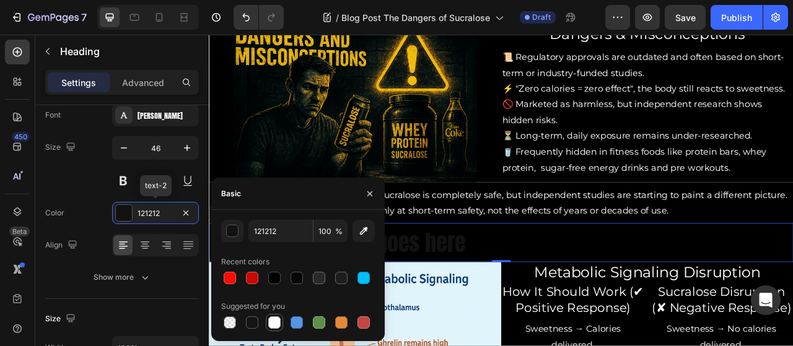
click at [277, 321] on div at bounding box center [274, 322] width 12 height 12
type input "FFFFFF"
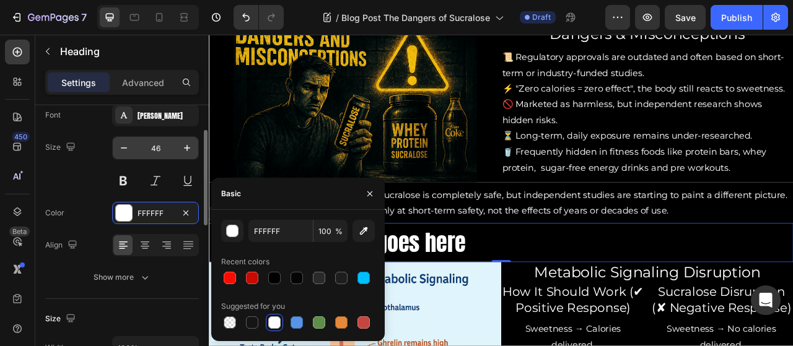
click at [166, 143] on input "46" at bounding box center [155, 148] width 41 height 22
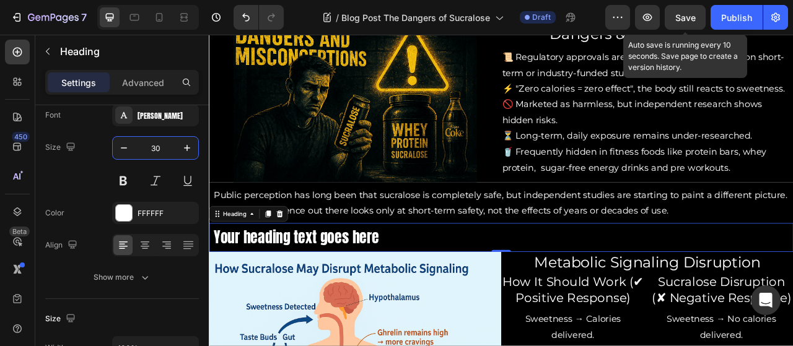
type input "30"
click at [686, 20] on span "Save" at bounding box center [685, 17] width 20 height 11
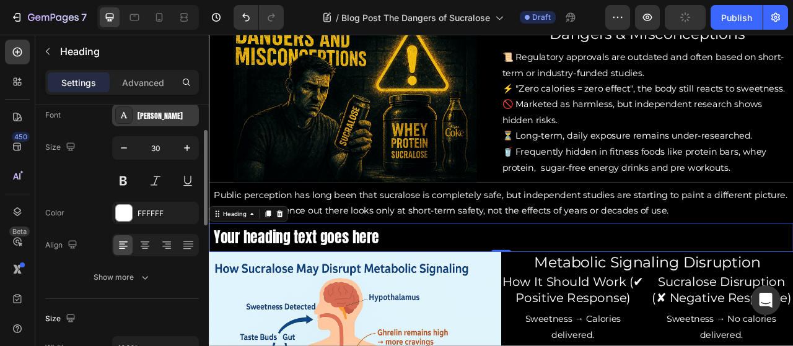
click at [154, 110] on div "[PERSON_NAME]" at bounding box center [166, 115] width 58 height 11
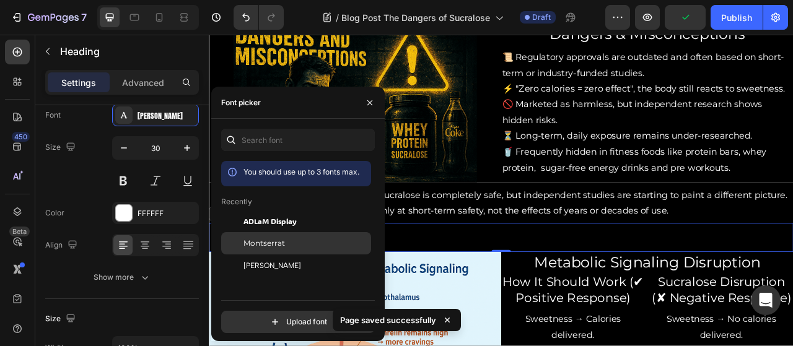
click at [269, 247] on span "Montserrat" at bounding box center [263, 243] width 41 height 11
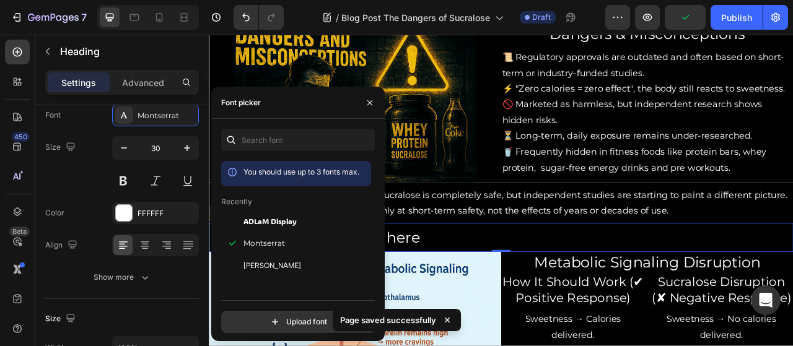
click at [511, 287] on h2 "Your heading text goes here" at bounding box center [580, 293] width 733 height 27
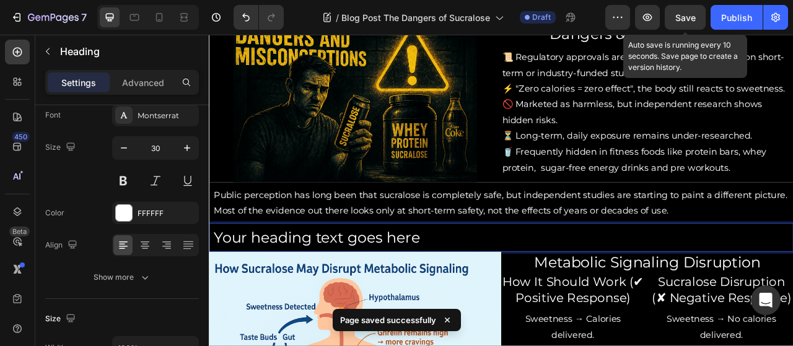
click at [694, 13] on span "Save" at bounding box center [685, 17] width 20 height 11
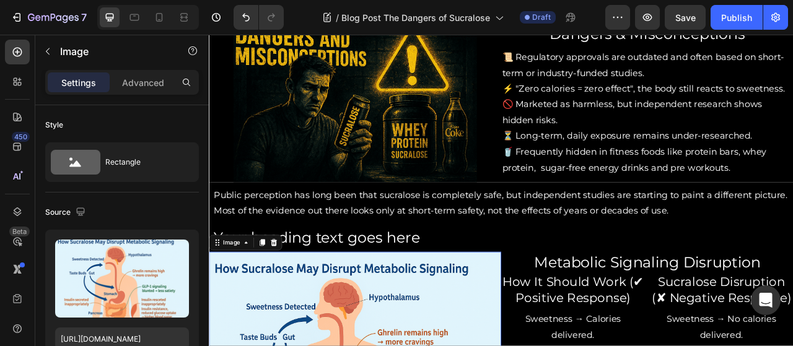
scroll to position [1064, 0]
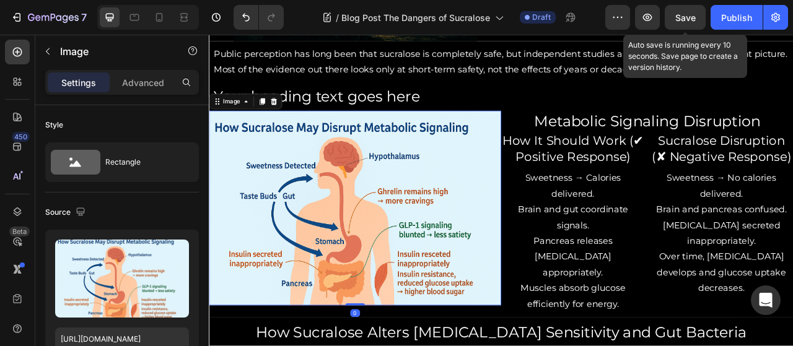
click at [691, 15] on span "Save" at bounding box center [685, 17] width 20 height 11
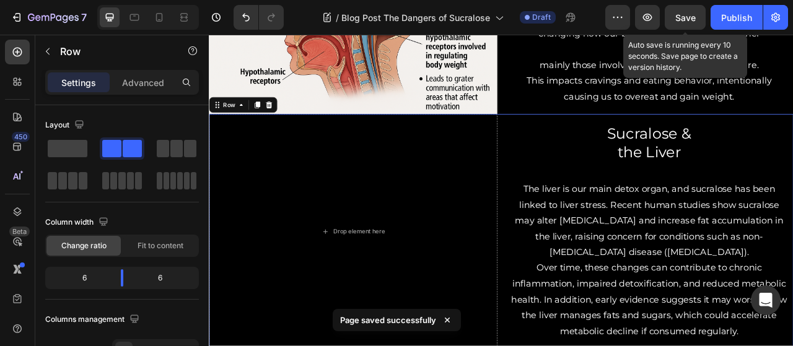
scroll to position [1992, 0]
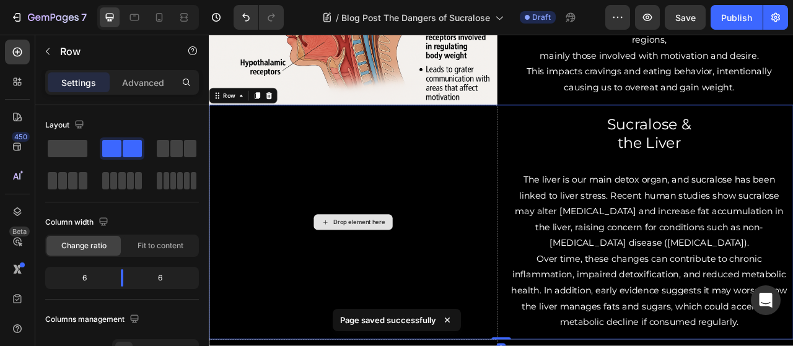
click at [493, 194] on div "Drop element here" at bounding box center [392, 273] width 367 height 298
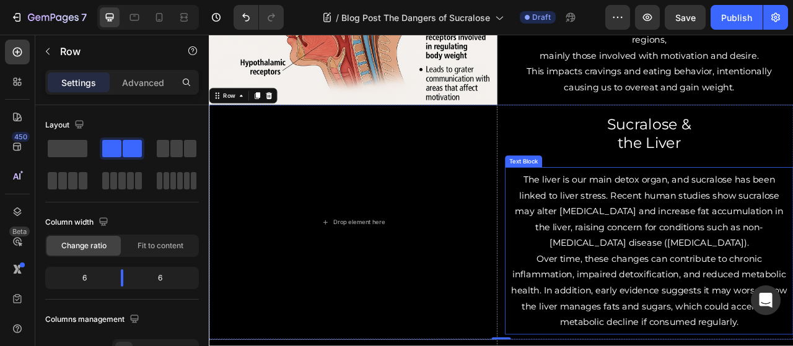
click at [647, 245] on p "The liver is our main detox organ, and sucralose has been linked to liver stres…" at bounding box center [768, 260] width 354 height 100
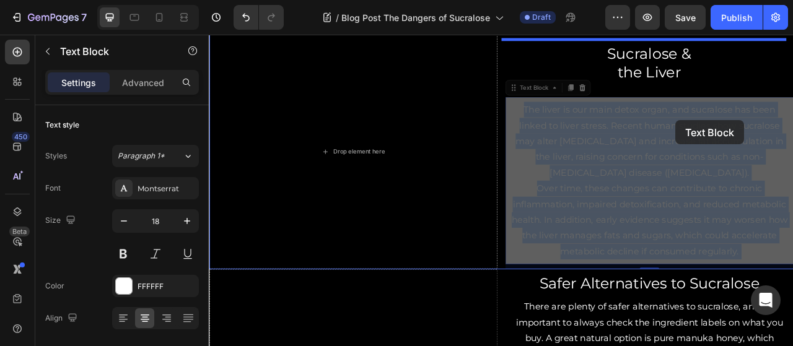
scroll to position [2058, 0]
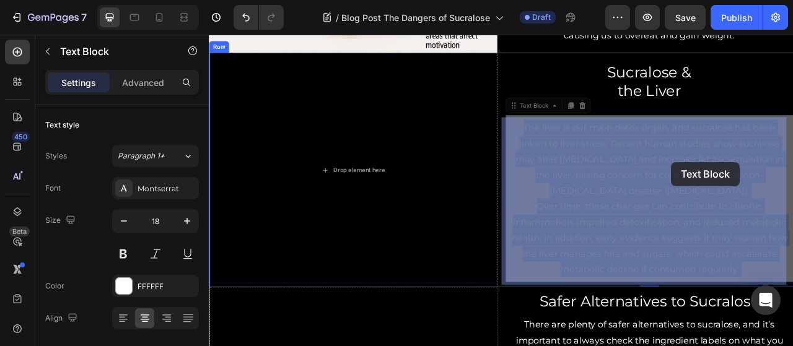
drag, startPoint x: 604, startPoint y: 211, endPoint x: 796, endPoint y: 198, distance: 192.4
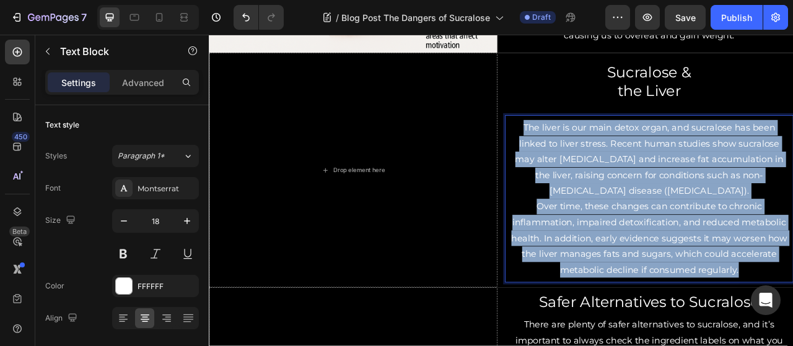
drag, startPoint x: 603, startPoint y: 147, endPoint x: 888, endPoint y: 327, distance: 337.6
